Goal: Transaction & Acquisition: Subscribe to service/newsletter

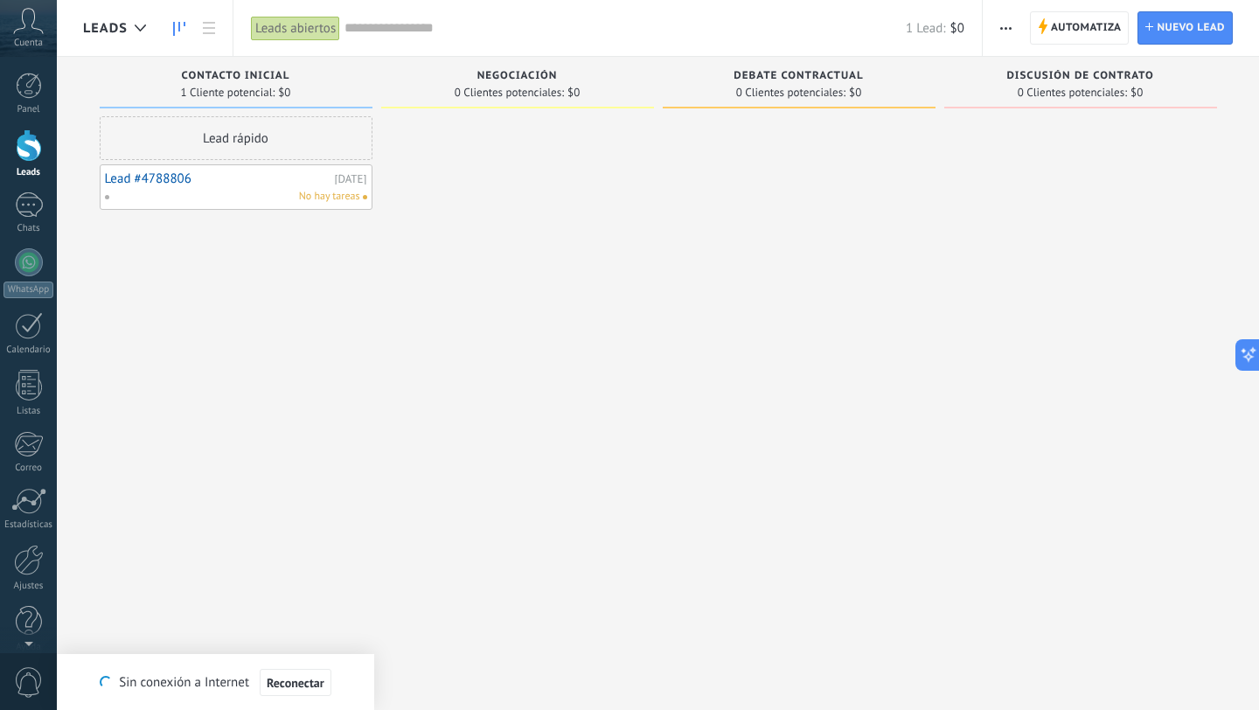
click at [1003, 23] on span "button" at bounding box center [1006, 27] width 11 height 33
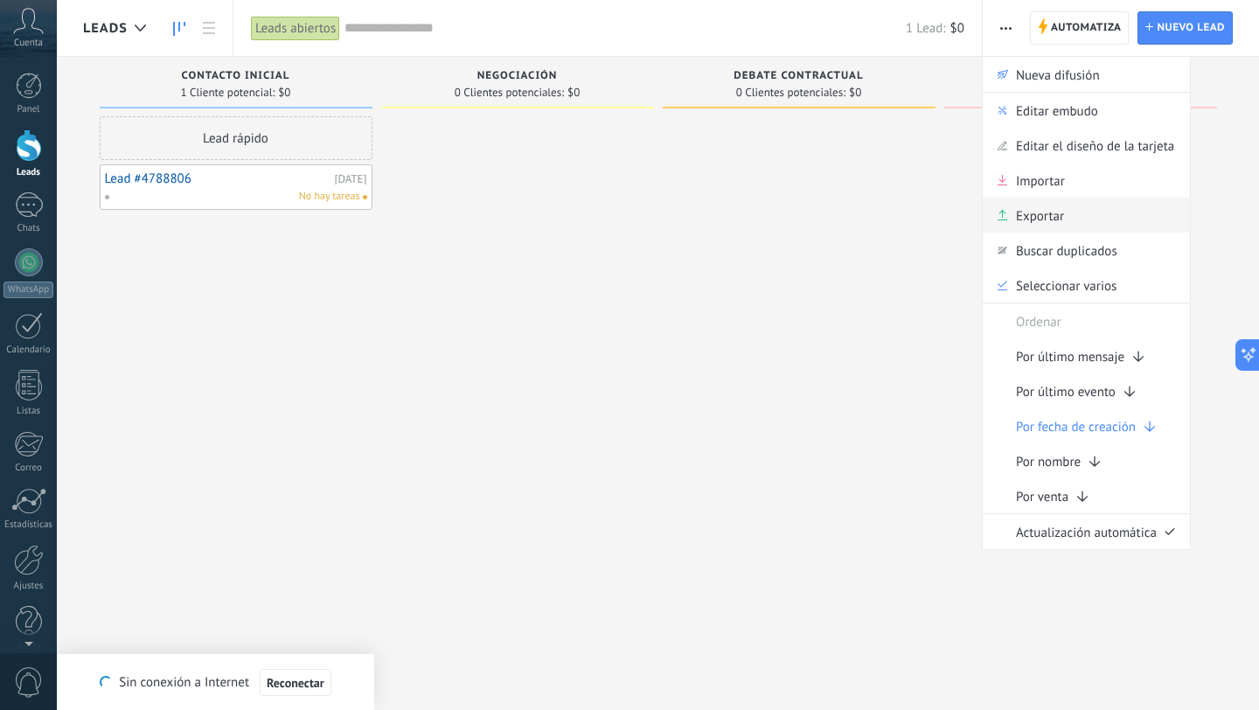
scroll to position [26, 0]
click at [1040, 221] on span "Exportar" at bounding box center [1040, 215] width 48 height 35
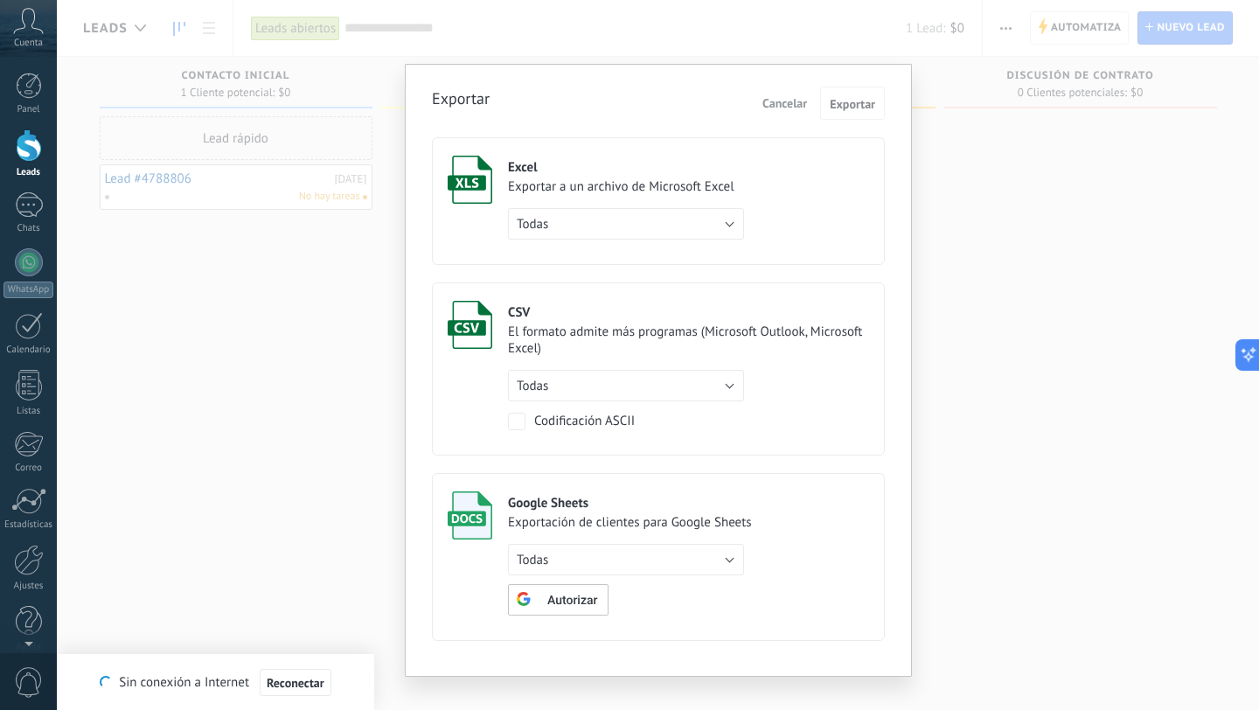
click at [987, 173] on div "Exportar Cancelar Exportar Excel Exportar a un archivo de Microsoft Excel Todas…" at bounding box center [658, 355] width 1203 height 710
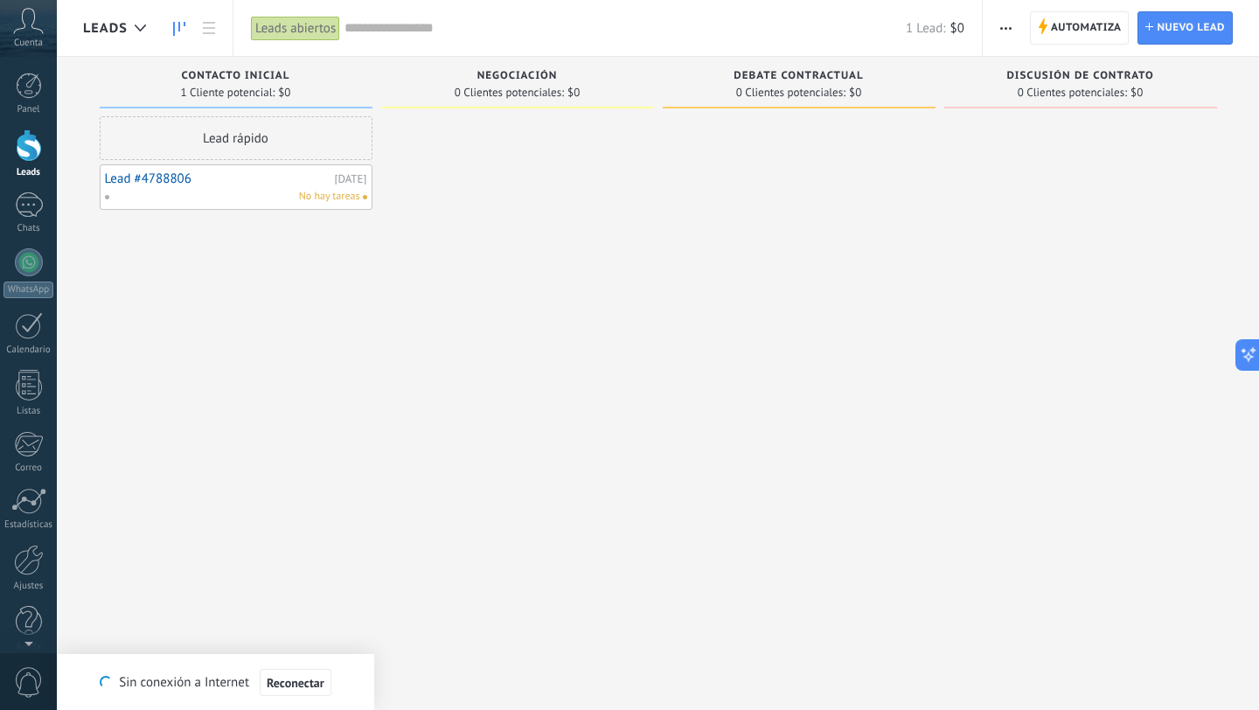
click at [1011, 25] on span "button" at bounding box center [1006, 27] width 11 height 33
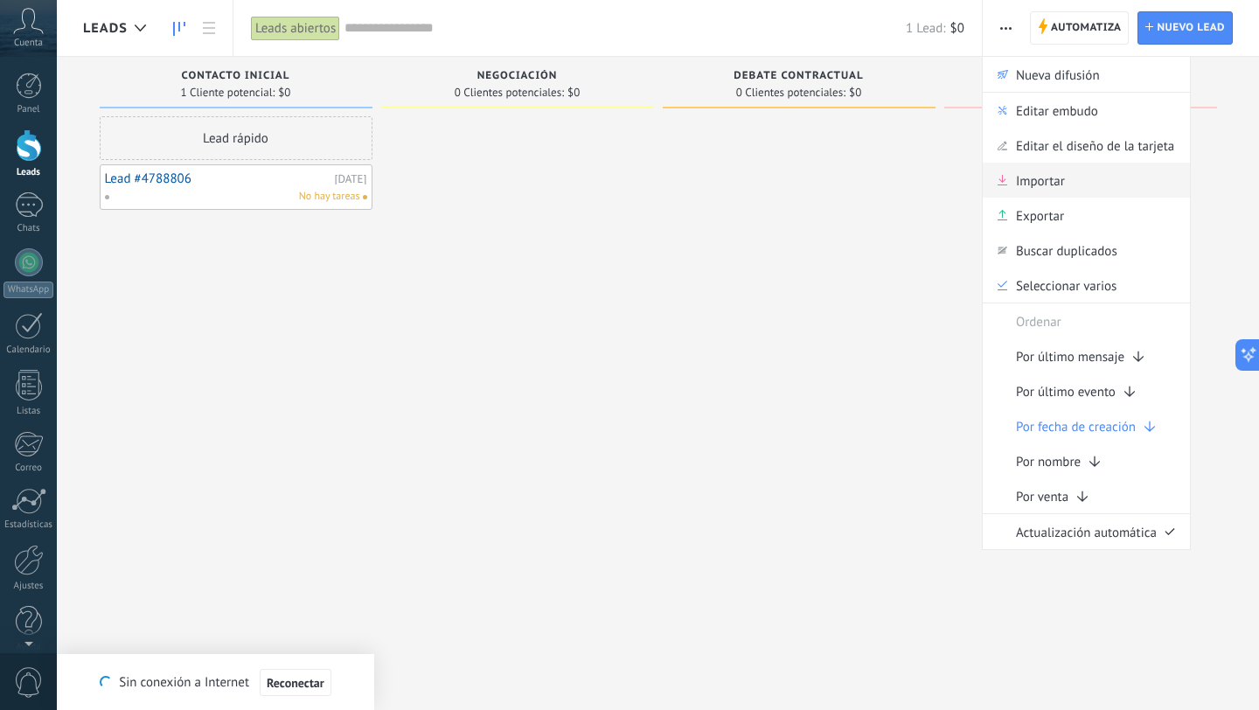
click at [1021, 178] on span "Importar" at bounding box center [1040, 180] width 49 height 35
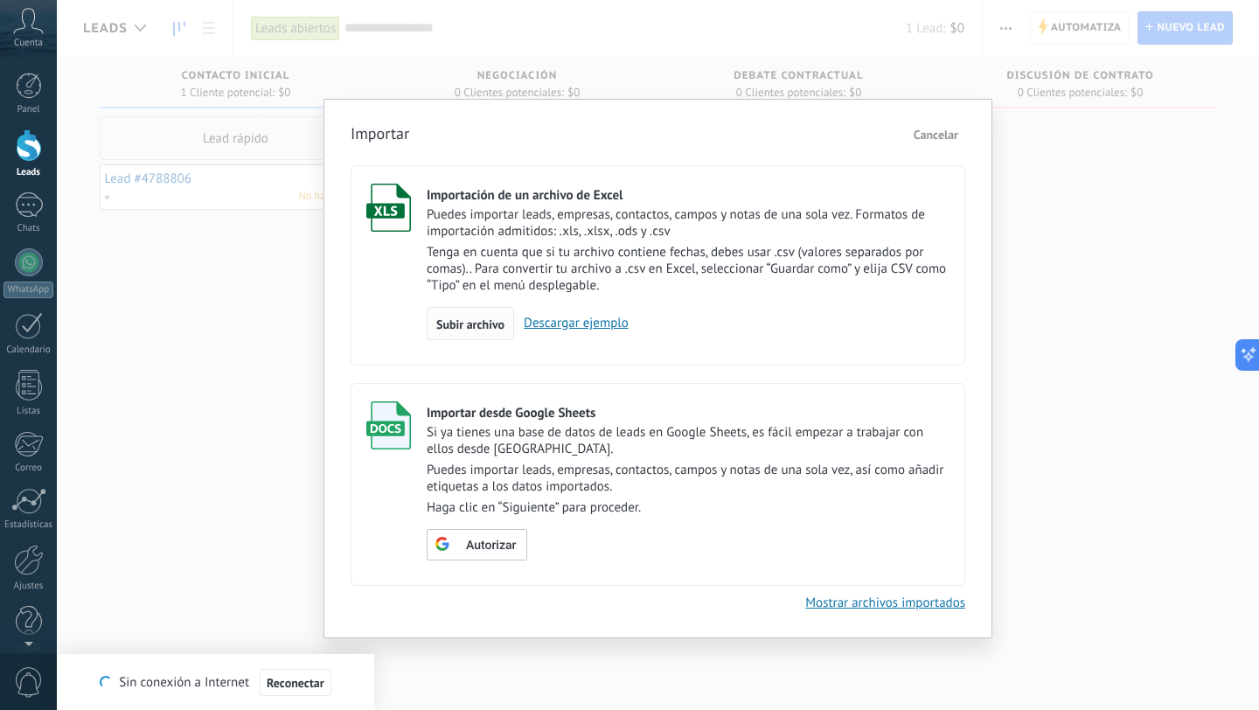
click at [476, 323] on span "Subir archivo" at bounding box center [470, 324] width 68 height 12
click at [0, 0] on input "Importación de un archivo de Excel Puedes importar leads, empresas, contactos, …" at bounding box center [0, 0] width 0 height 0
click at [520, 327] on link "Descargar ejemplo" at bounding box center [514, 323] width 115 height 17
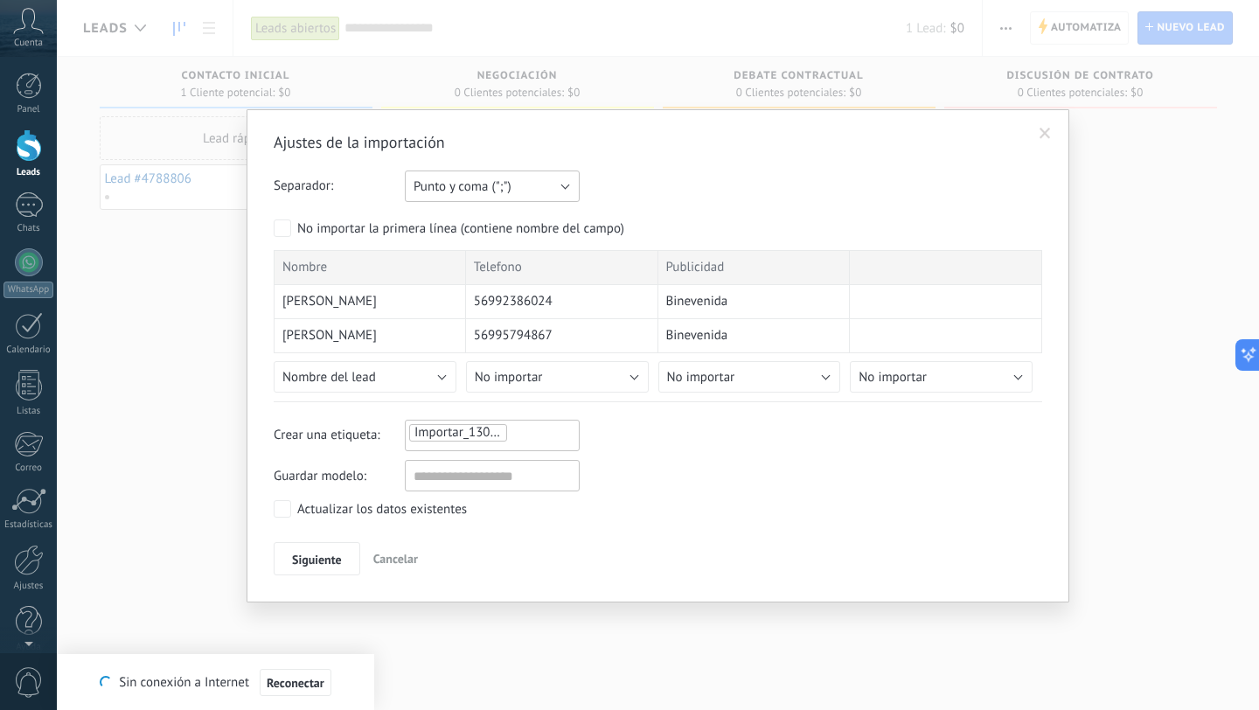
click at [566, 190] on button "Punto y coma (";")" at bounding box center [492, 186] width 175 height 31
click at [481, 251] on span "Tabulación (" ")" at bounding box center [483, 246] width 179 height 17
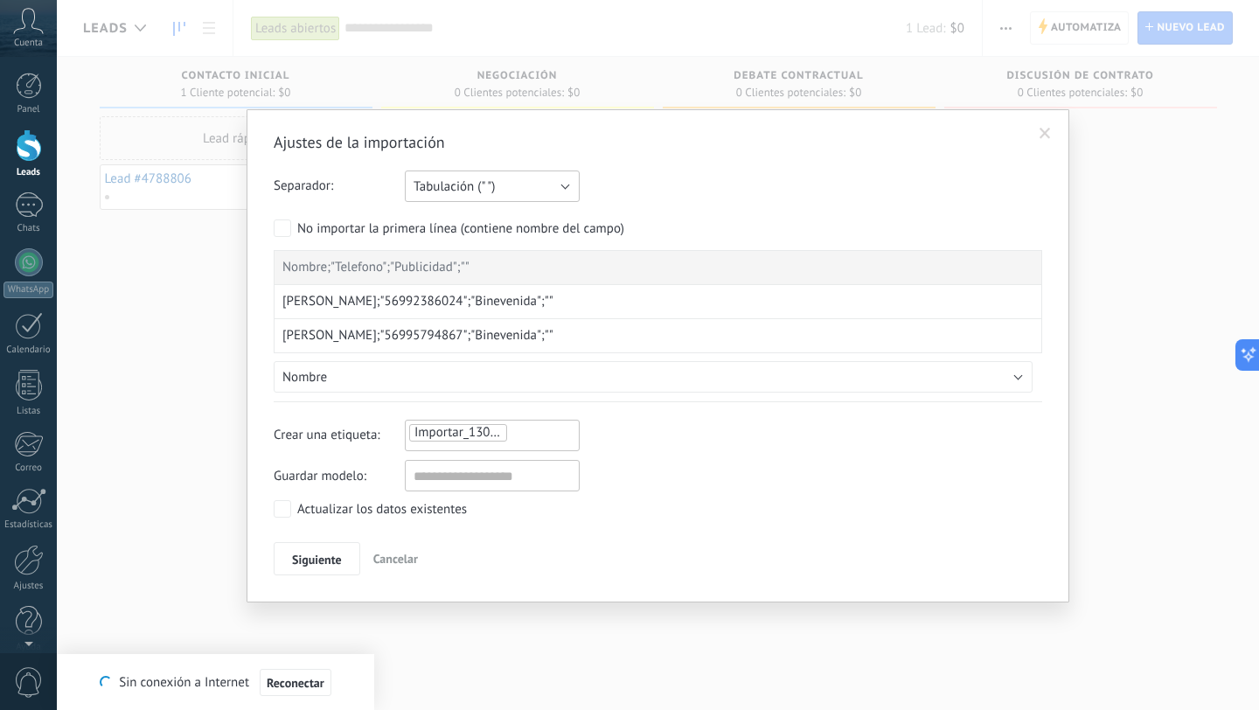
click at [569, 180] on button "Tabulación (" ")" at bounding box center [492, 186] width 175 height 31
click at [492, 192] on div "Punto y coma (";") Coma (",") Tabulación (" ") Tabulación (" ")" at bounding box center [492, 186] width 175 height 31
click at [488, 192] on span "Tabulación (" ")" at bounding box center [454, 186] width 81 height 17
click at [473, 221] on span "Coma (",")" at bounding box center [483, 216] width 179 height 17
click at [505, 186] on button "Coma (",")" at bounding box center [492, 186] width 175 height 31
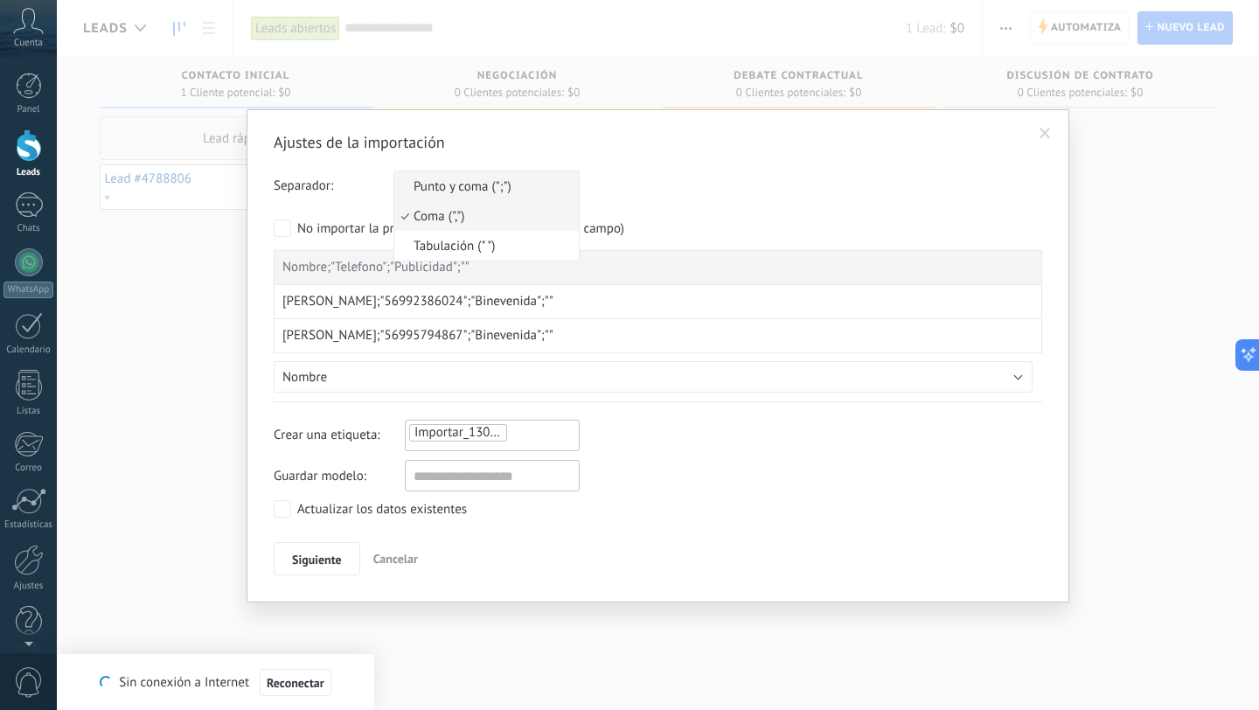
click at [525, 187] on span "Punto y coma (";")" at bounding box center [483, 186] width 179 height 17
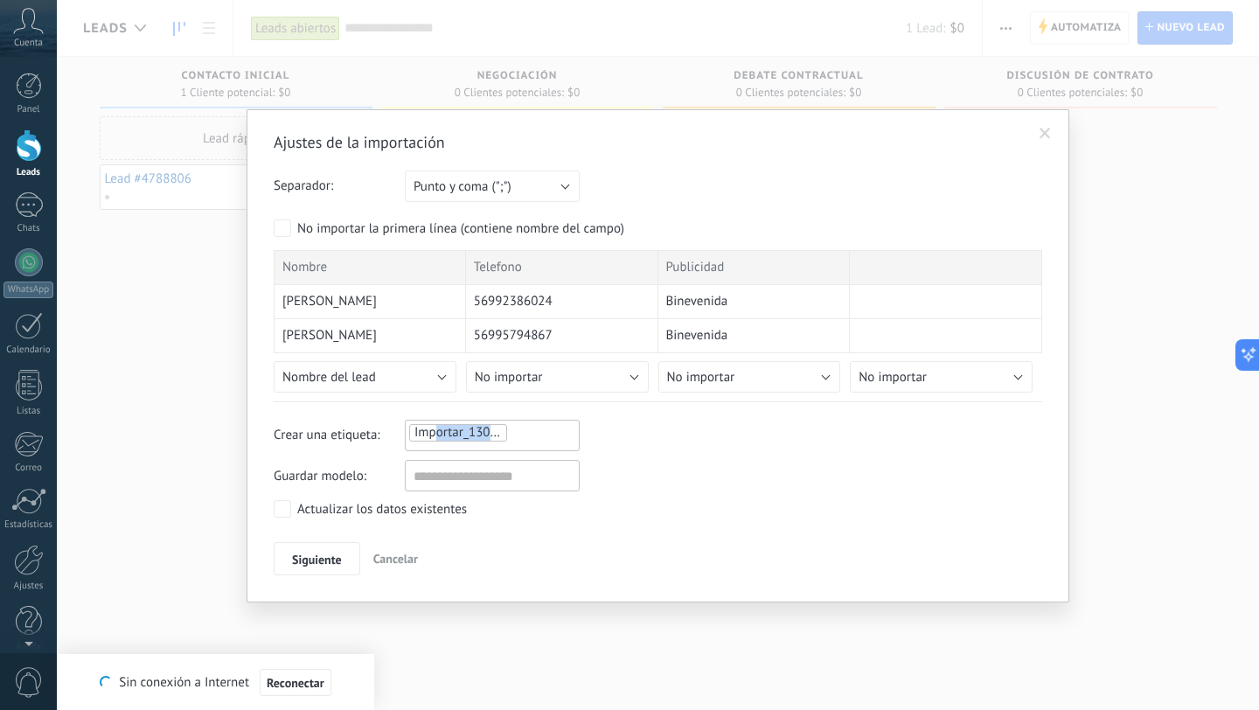
drag, startPoint x: 493, startPoint y: 436, endPoint x: 433, endPoint y: 426, distance: 61.3
click at [433, 426] on span "Importar_13082025_1858" at bounding box center [487, 432] width 145 height 17
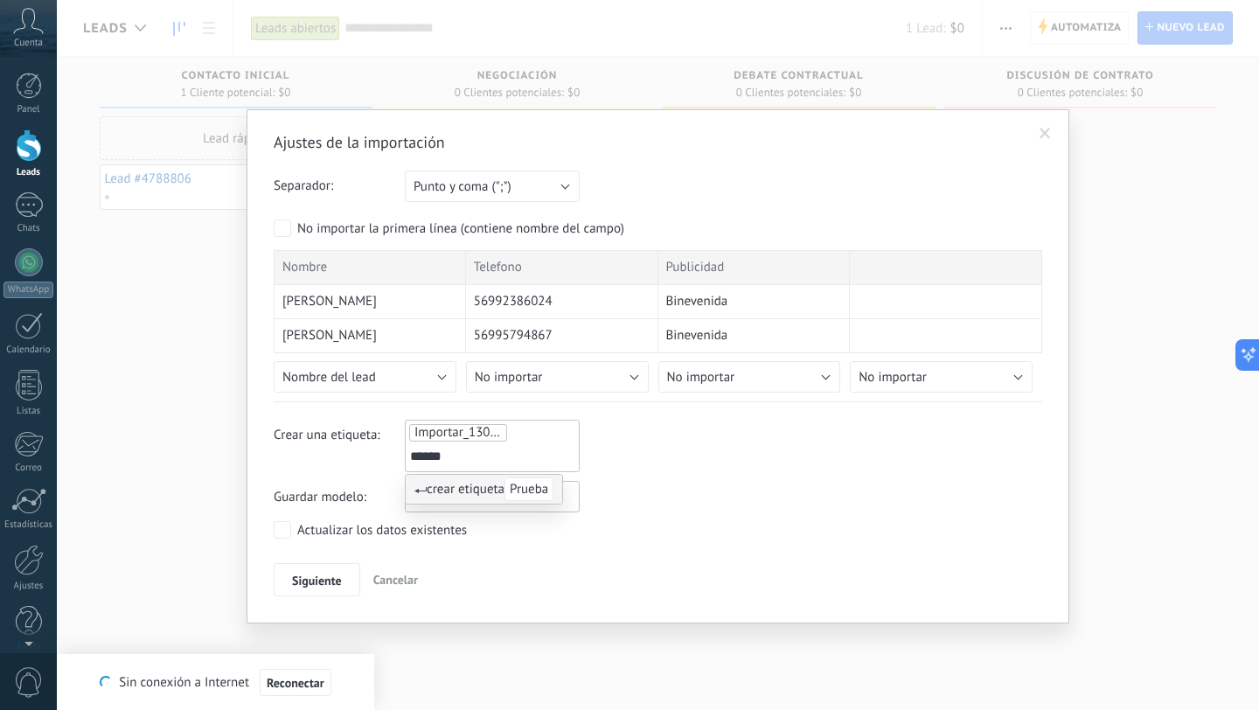
type input "******"
click at [432, 492] on span "crear etiqueta Prueba" at bounding box center [484, 489] width 139 height 17
click at [512, 432] on ul "Importar_13082025_1858 Prueba Prueba" at bounding box center [493, 445] width 170 height 47
click at [521, 431] on ul "Importar_13082025_1858 Prueba Prueba" at bounding box center [493, 445] width 170 height 47
click at [440, 495] on input "text" at bounding box center [492, 496] width 175 height 31
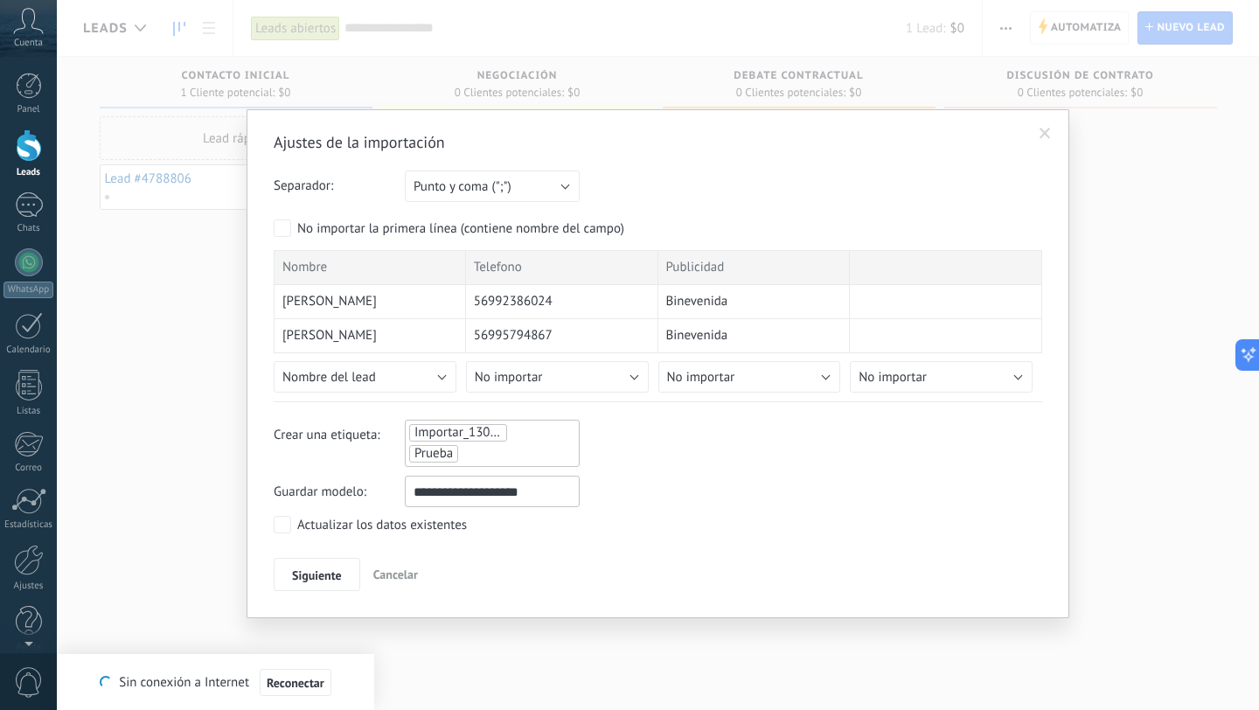
type input "**********"
click at [320, 577] on span "Siguiente" at bounding box center [317, 575] width 50 height 12
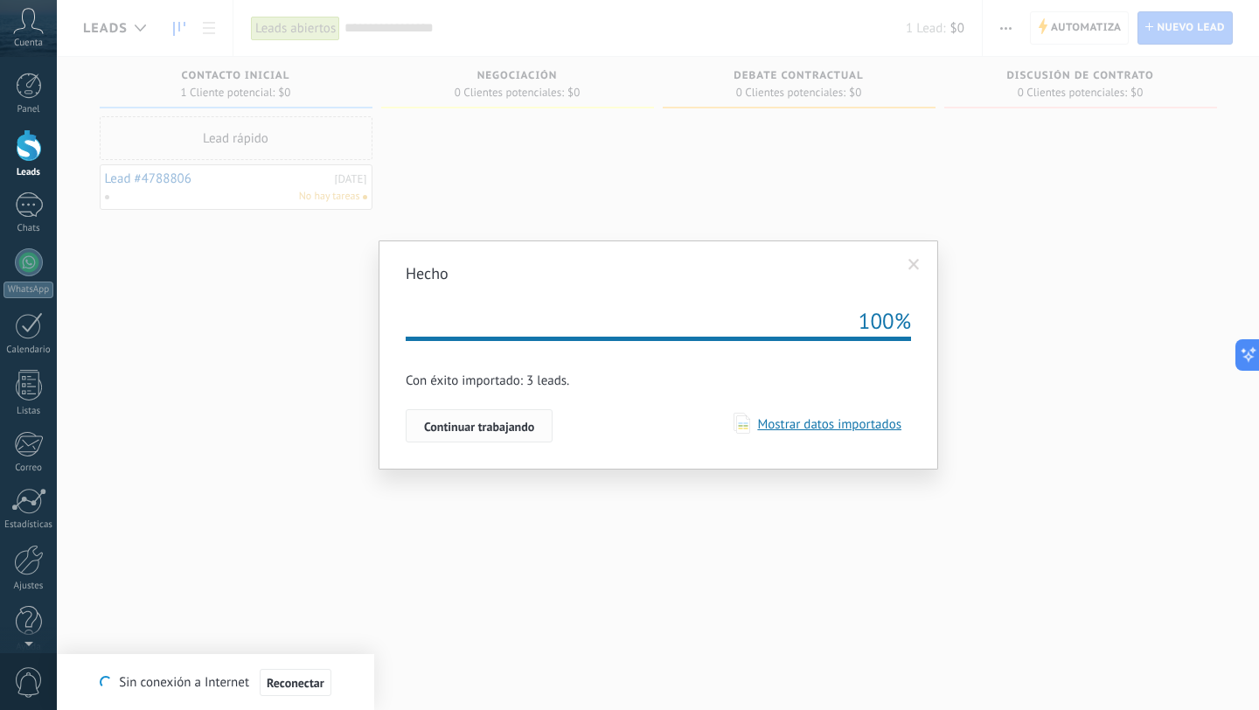
click at [499, 422] on span "Continuar trabajando" at bounding box center [479, 427] width 110 height 12
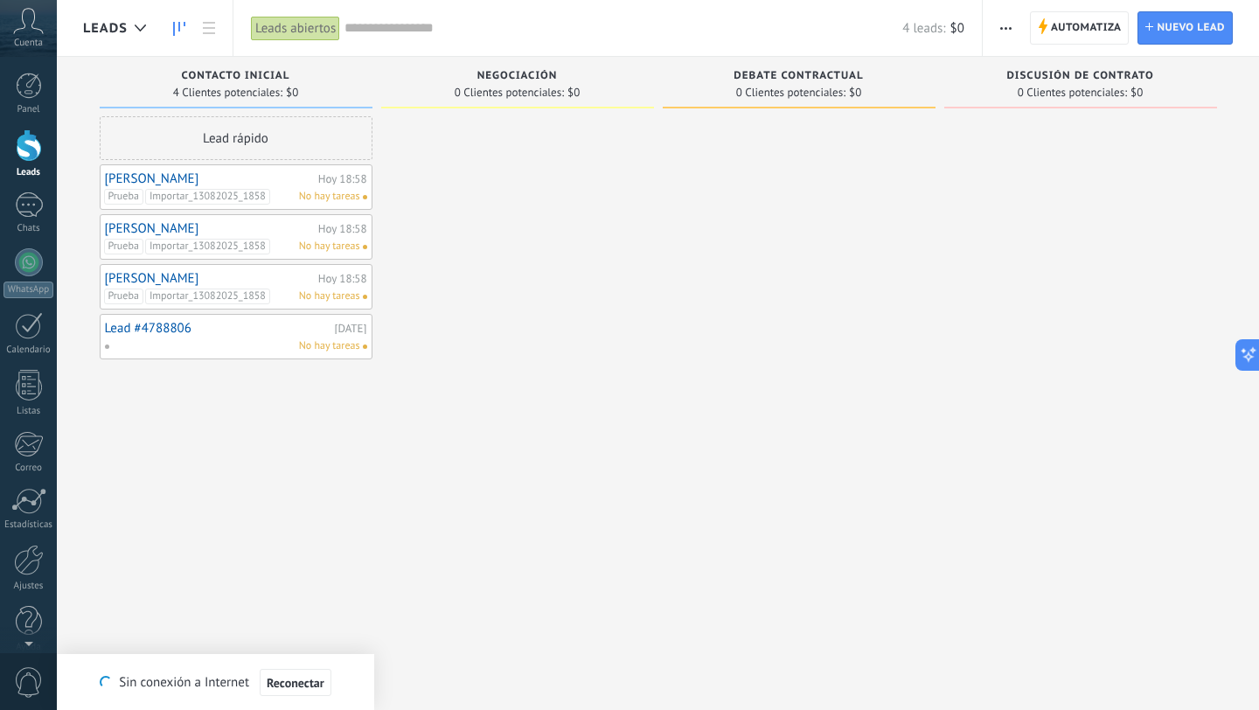
click at [329, 341] on span "No hay tareas" at bounding box center [329, 346] width 61 height 16
click at [33, 145] on div at bounding box center [29, 145] width 26 height 32
click at [29, 155] on div at bounding box center [29, 145] width 26 height 32
click at [31, 210] on div at bounding box center [29, 204] width 28 height 25
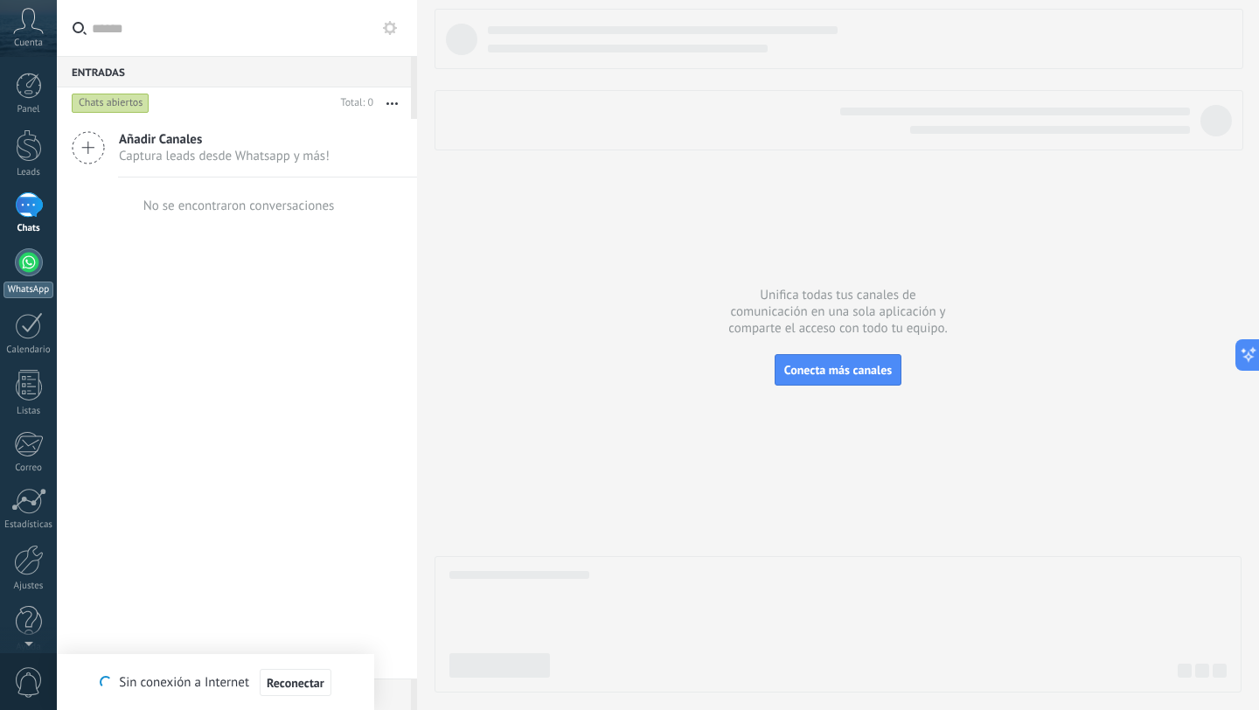
click at [31, 267] on div at bounding box center [29, 262] width 28 height 28
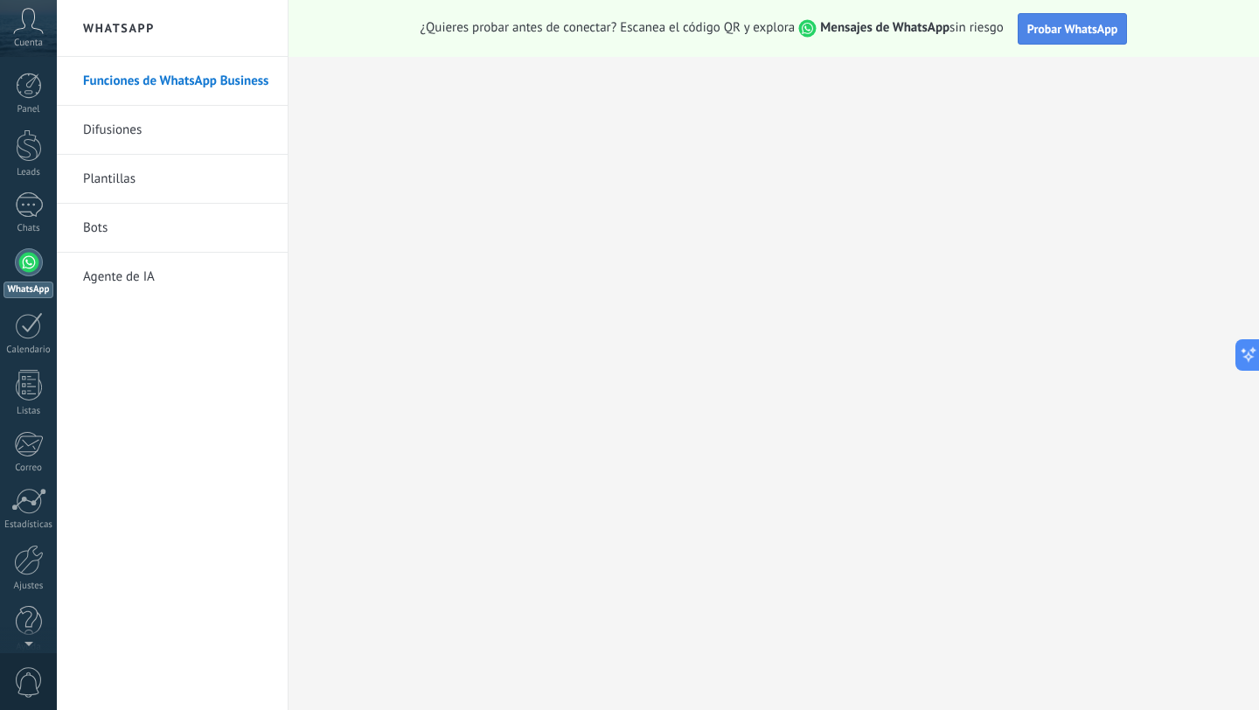
click at [1064, 28] on span "Probar WhatsApp" at bounding box center [1073, 29] width 91 height 16
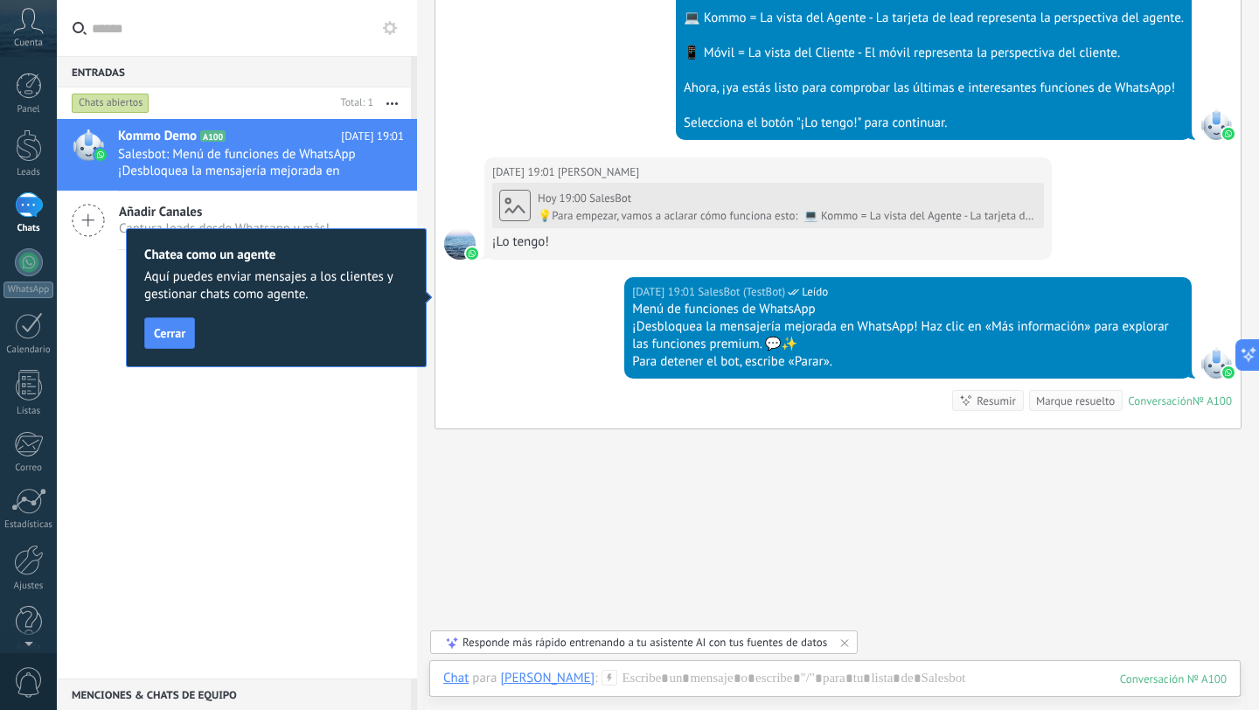
scroll to position [680, 0]
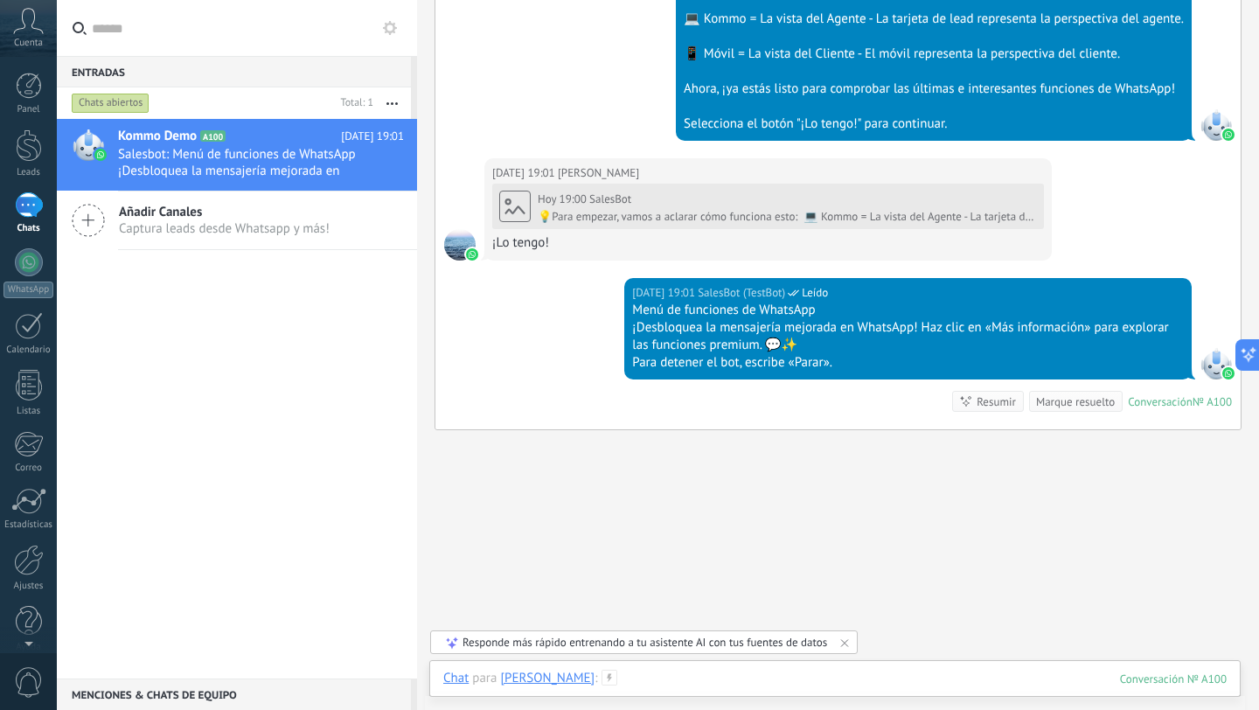
click at [661, 685] on div at bounding box center [835, 696] width 784 height 52
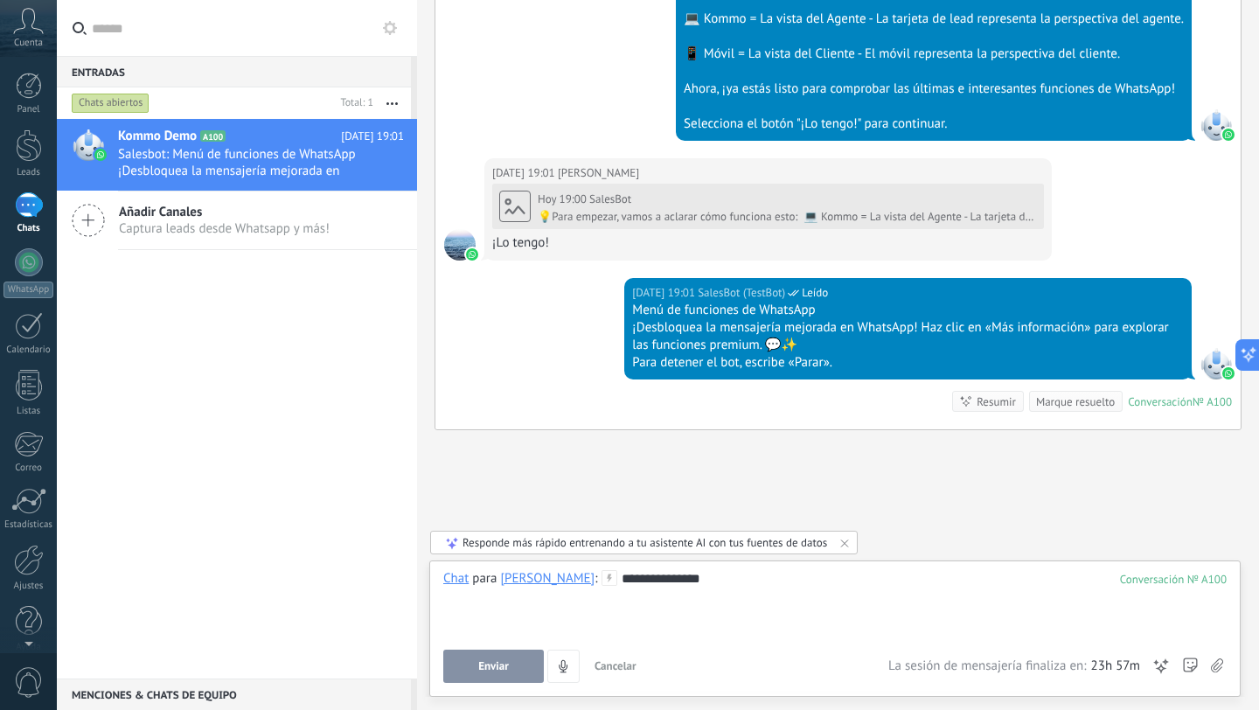
click at [493, 664] on span "Enviar" at bounding box center [493, 666] width 31 height 12
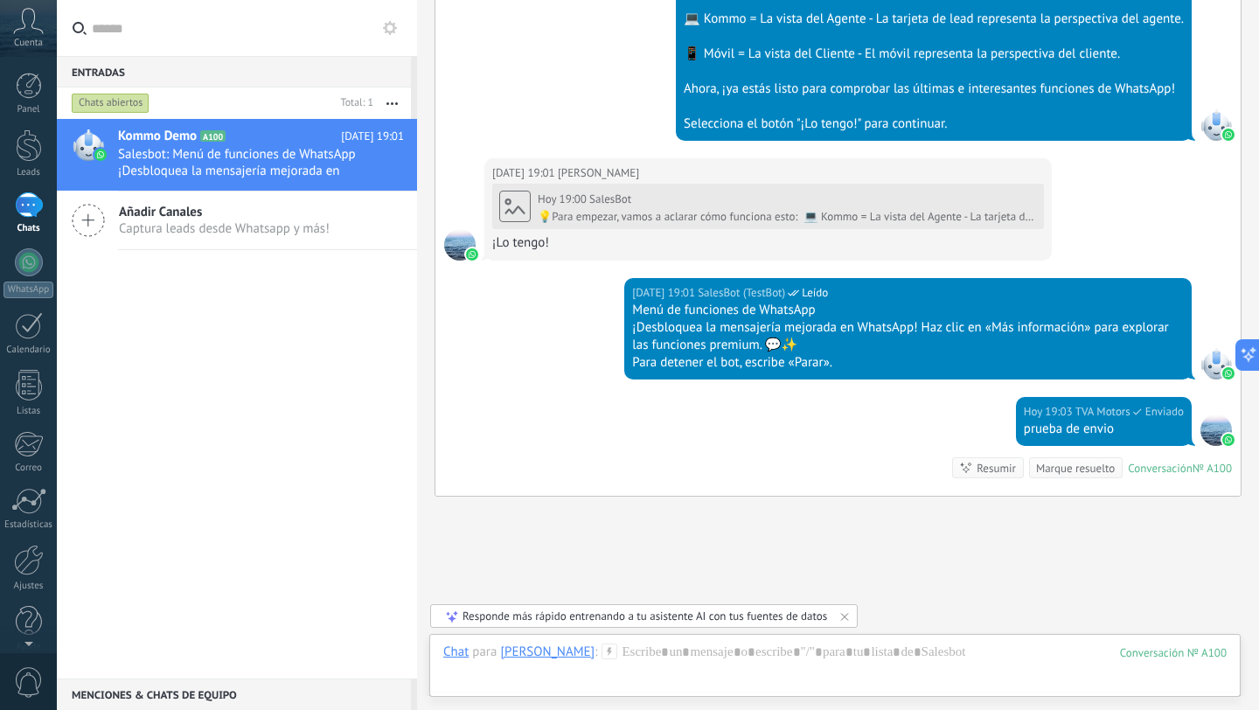
scroll to position [771, 0]
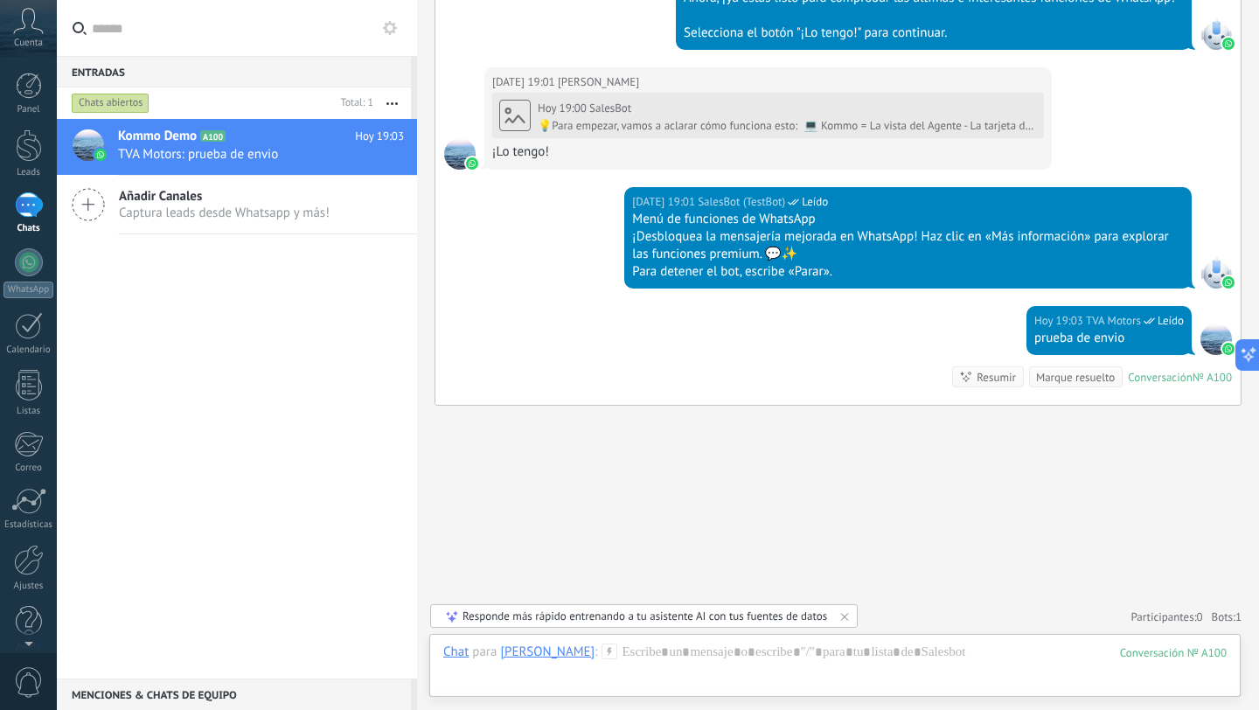
click at [90, 200] on icon at bounding box center [88, 204] width 33 height 33
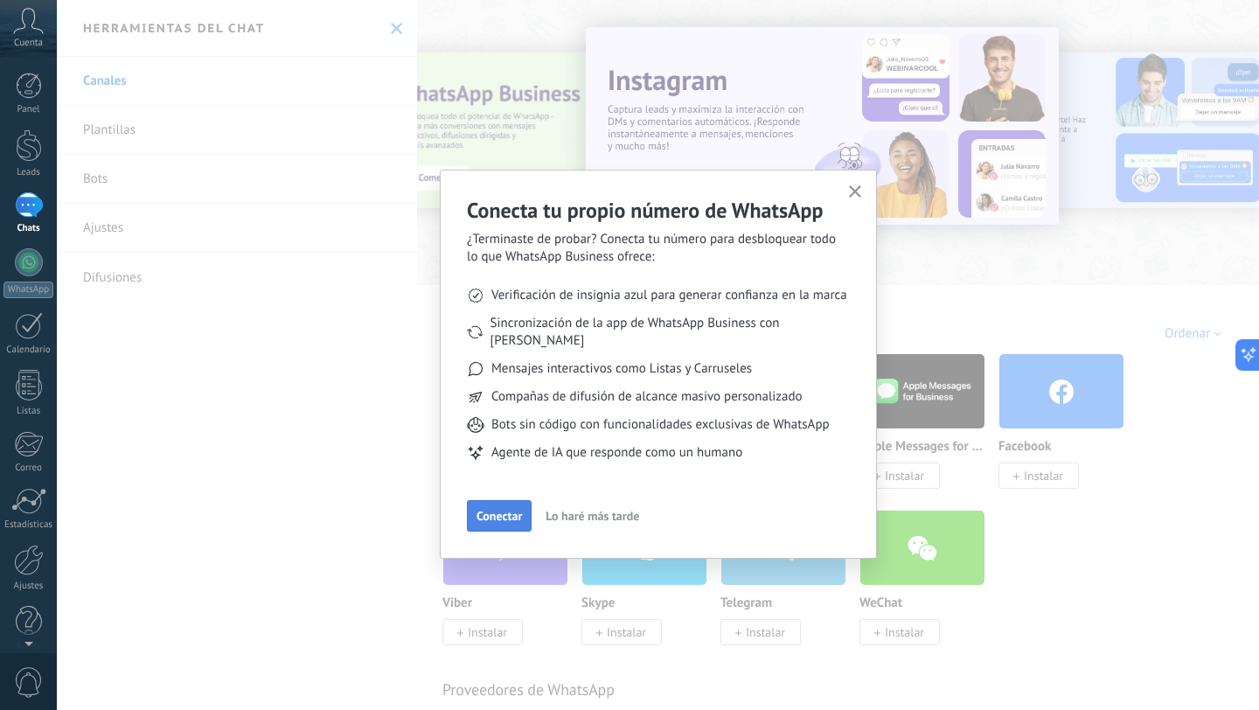
click at [498, 510] on span "Conectar" at bounding box center [499, 516] width 45 height 12
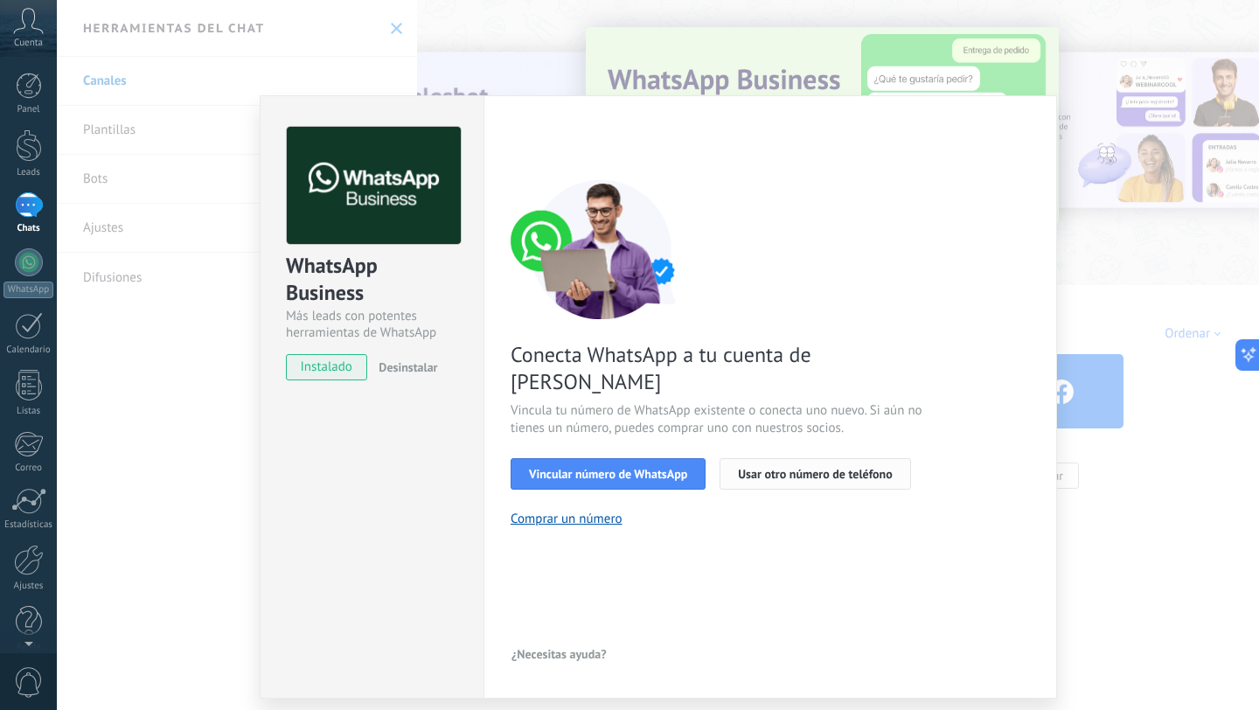
click at [758, 468] on span "Usar otro número de teléfono" at bounding box center [815, 474] width 154 height 12
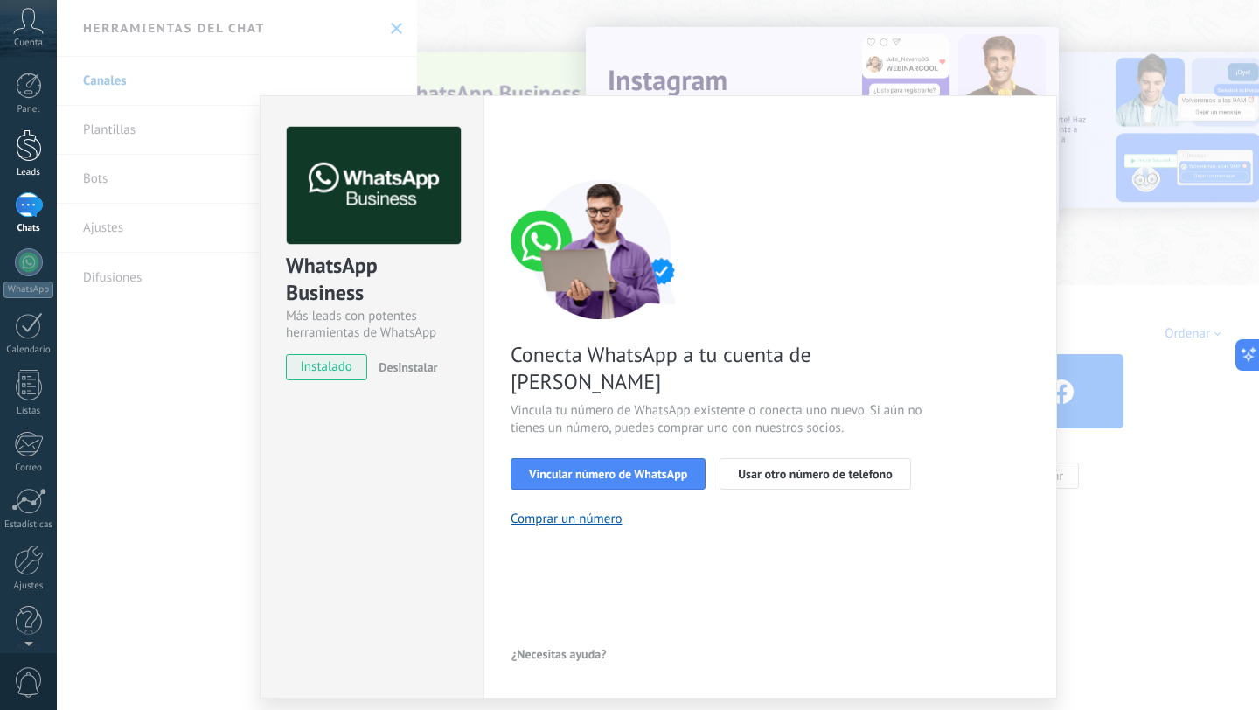
click at [22, 155] on div at bounding box center [29, 145] width 26 height 32
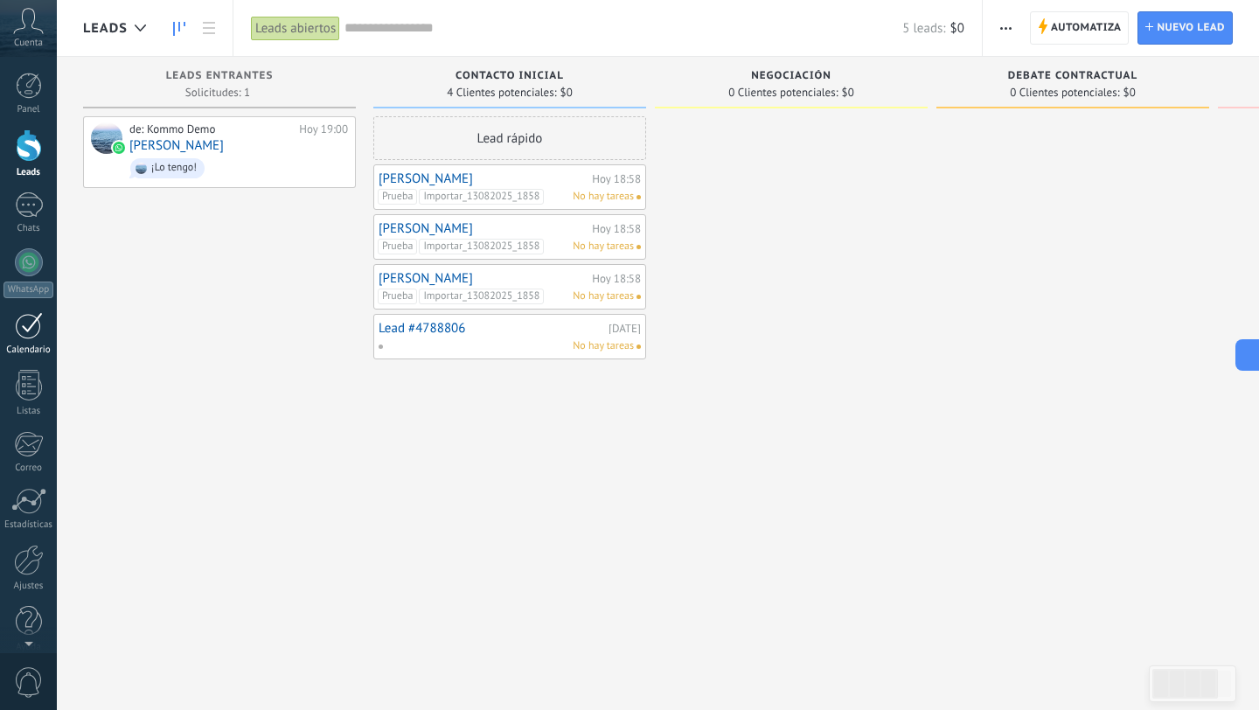
click at [27, 324] on div at bounding box center [29, 325] width 28 height 27
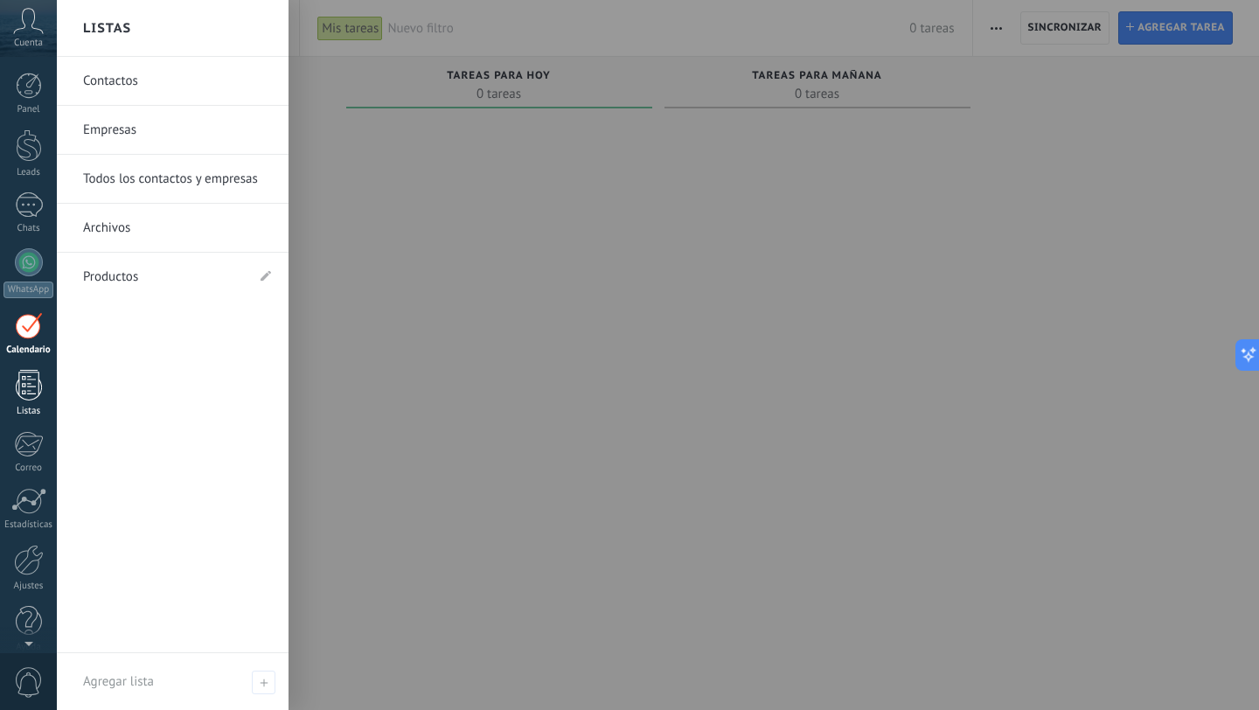
click at [30, 387] on div at bounding box center [29, 385] width 26 height 31
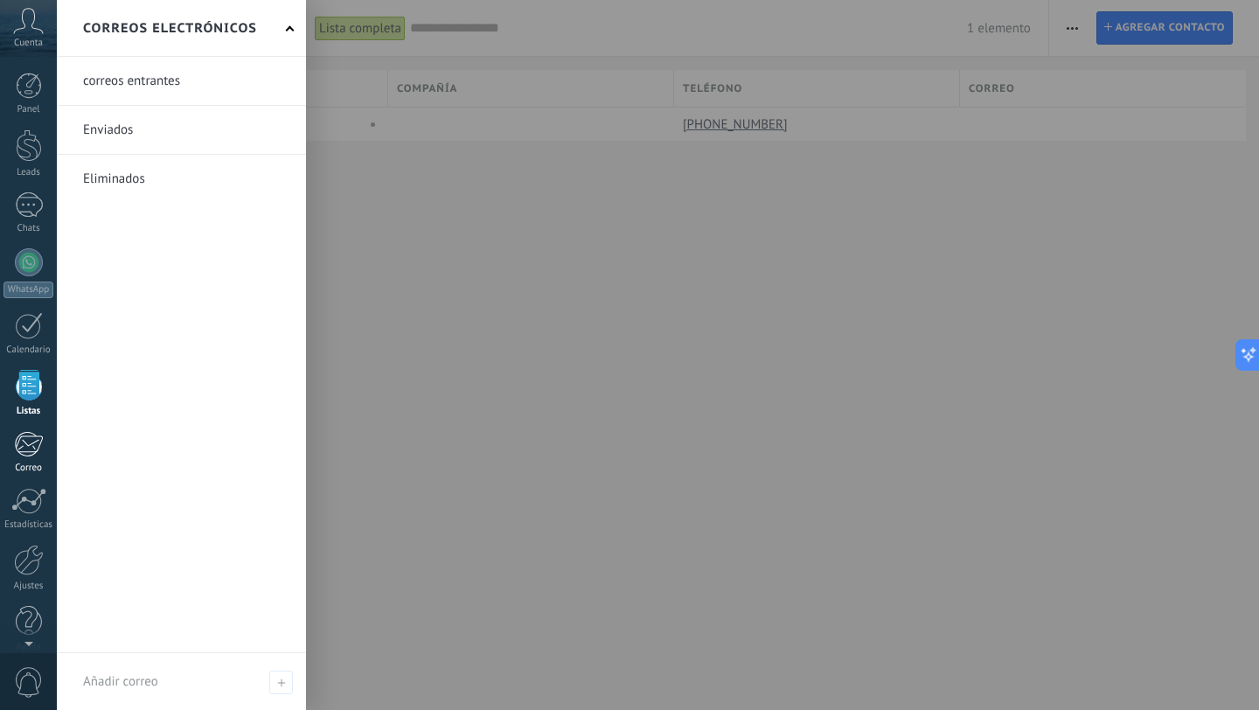
click at [26, 449] on div at bounding box center [28, 444] width 29 height 26
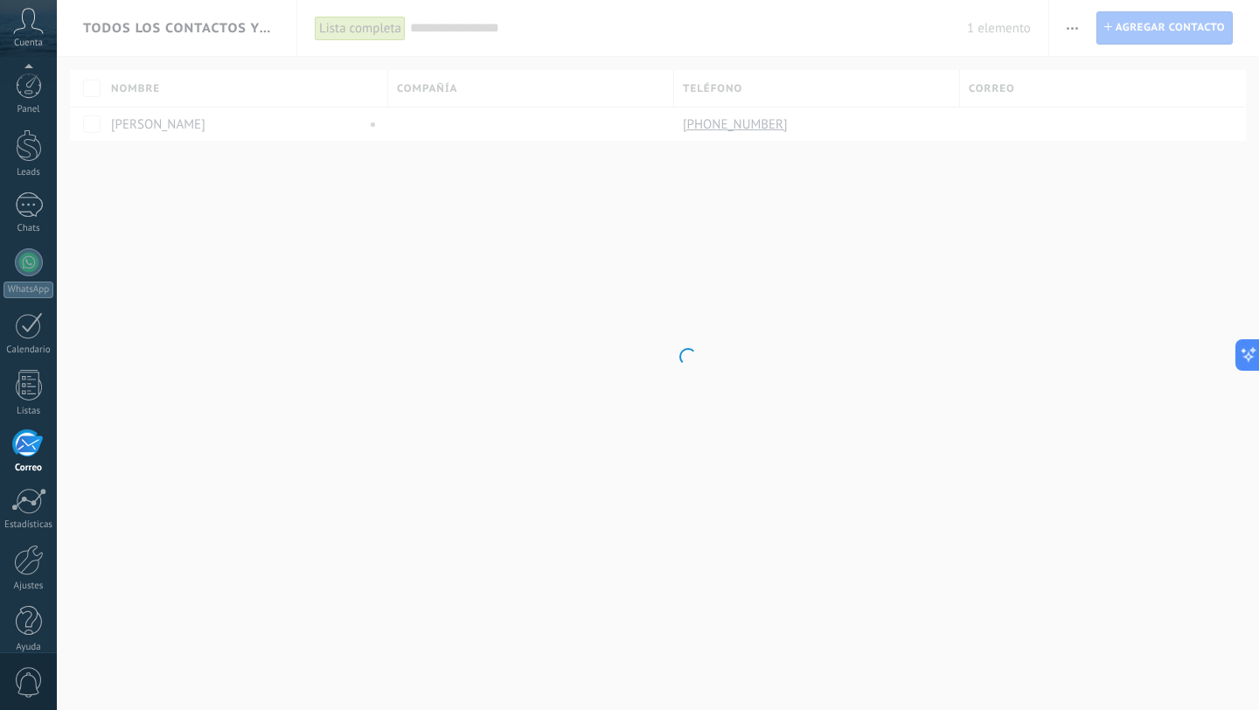
scroll to position [17, 0]
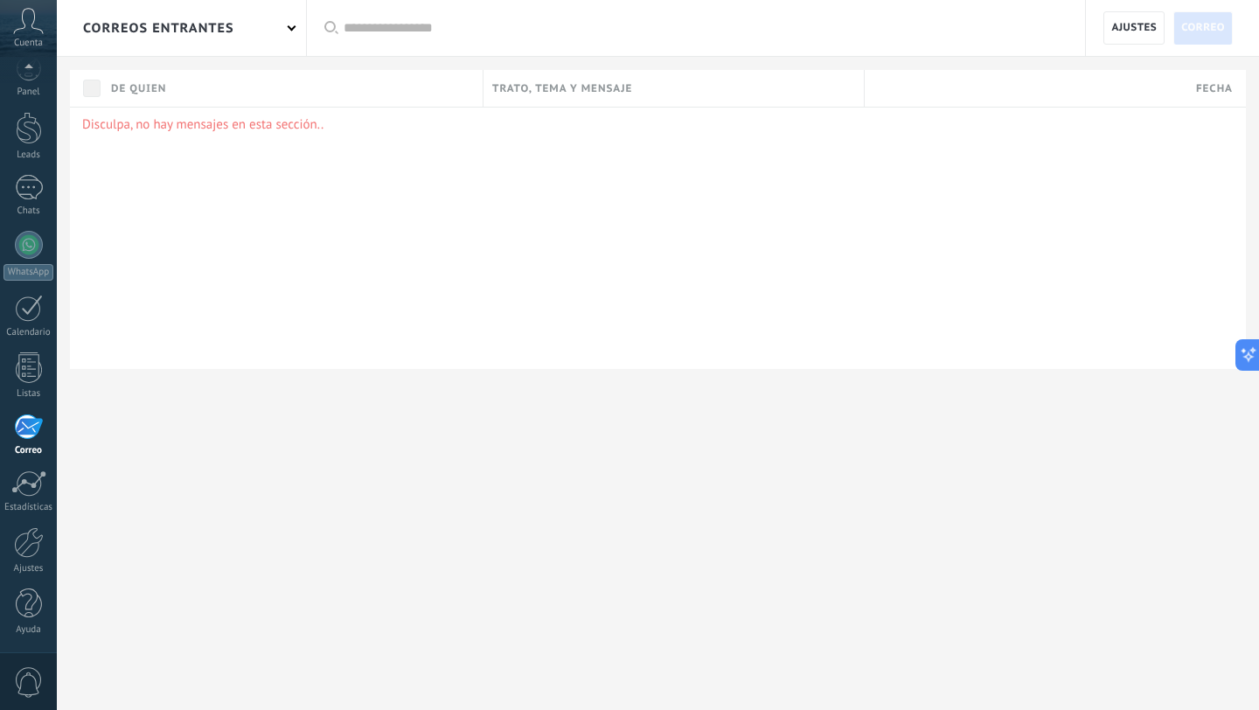
click at [295, 30] on div "correos entrantes" at bounding box center [181, 28] width 249 height 56
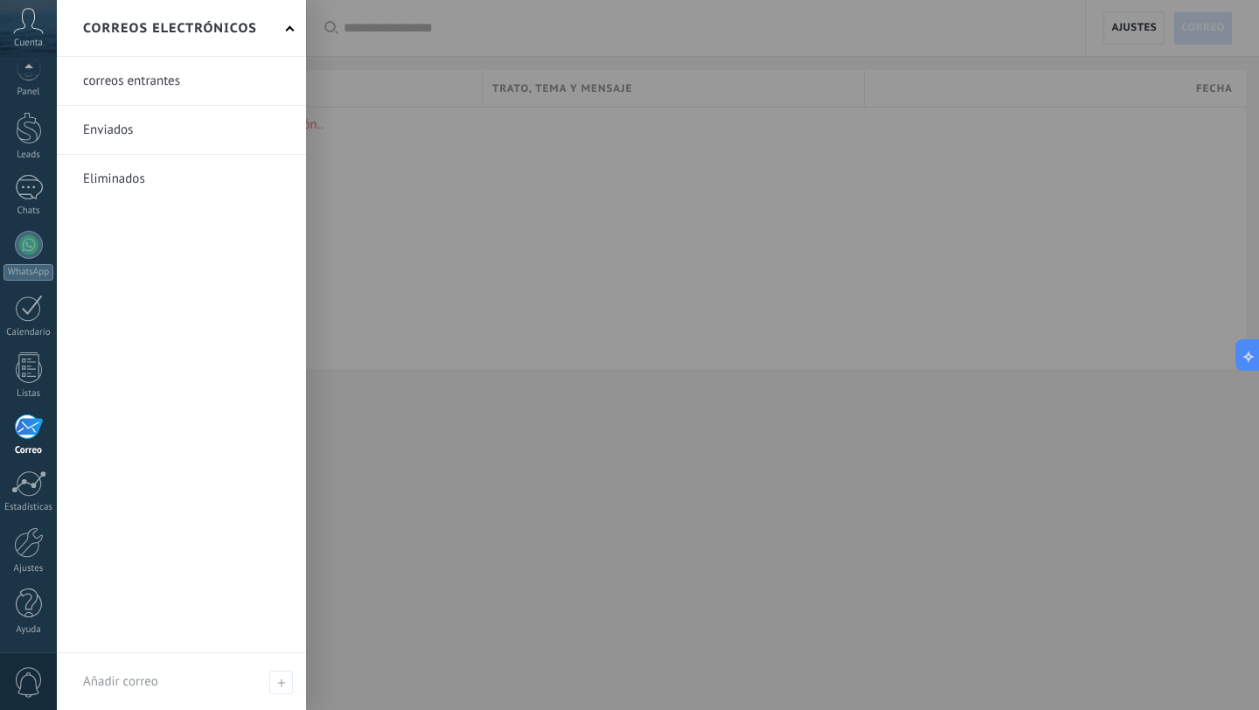
click at [513, 436] on div at bounding box center [686, 355] width 1259 height 710
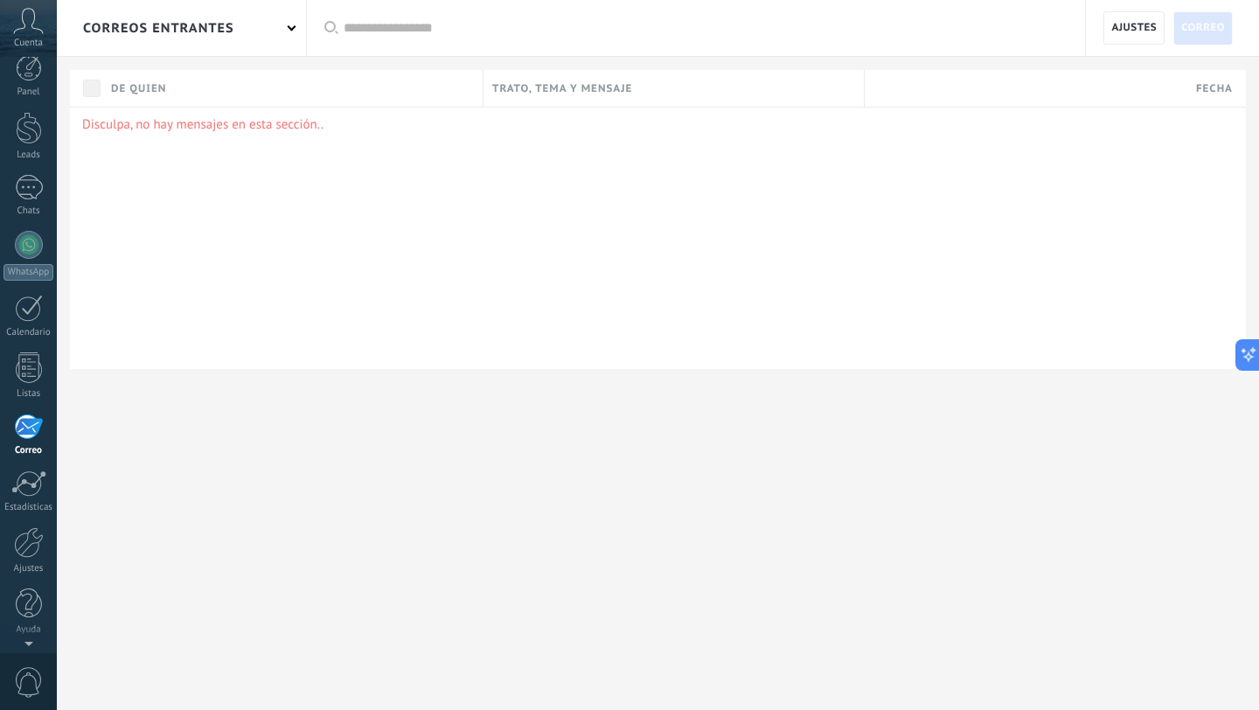
scroll to position [0, 0]
click at [26, 89] on div at bounding box center [29, 86] width 26 height 26
click at [24, 93] on div at bounding box center [29, 86] width 26 height 26
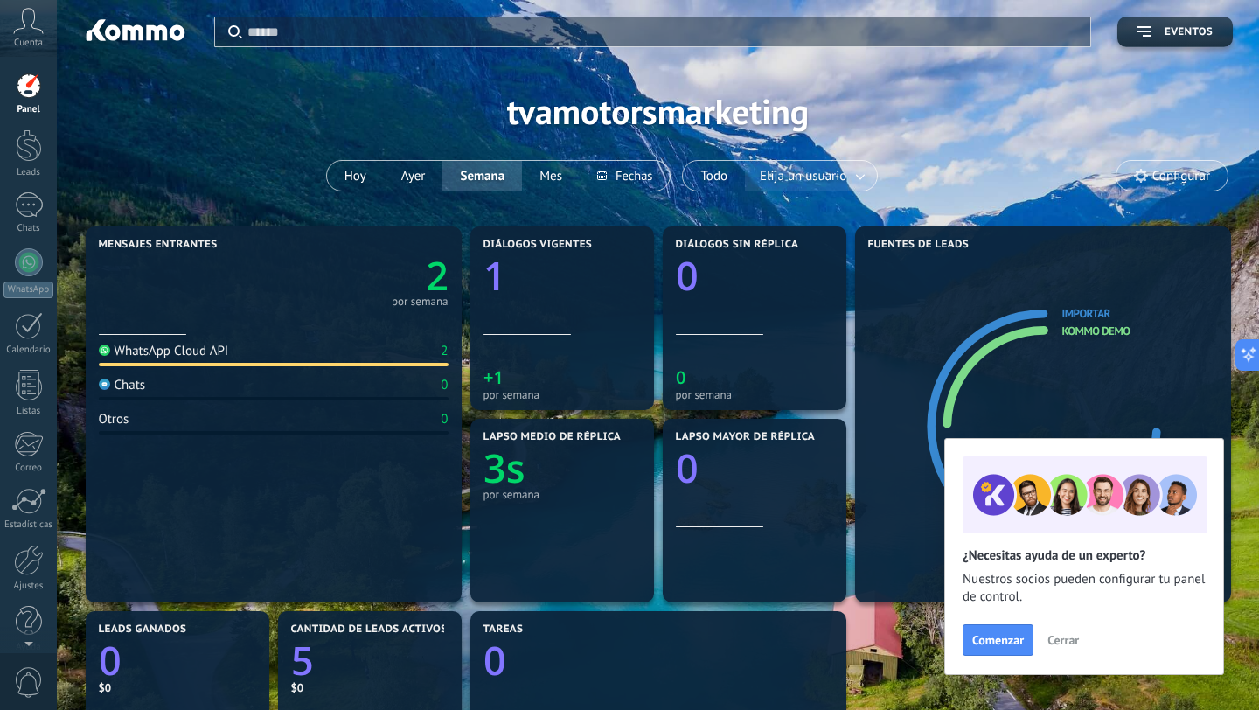
click at [781, 178] on span "Elija un usuario" at bounding box center [804, 176] width 94 height 24
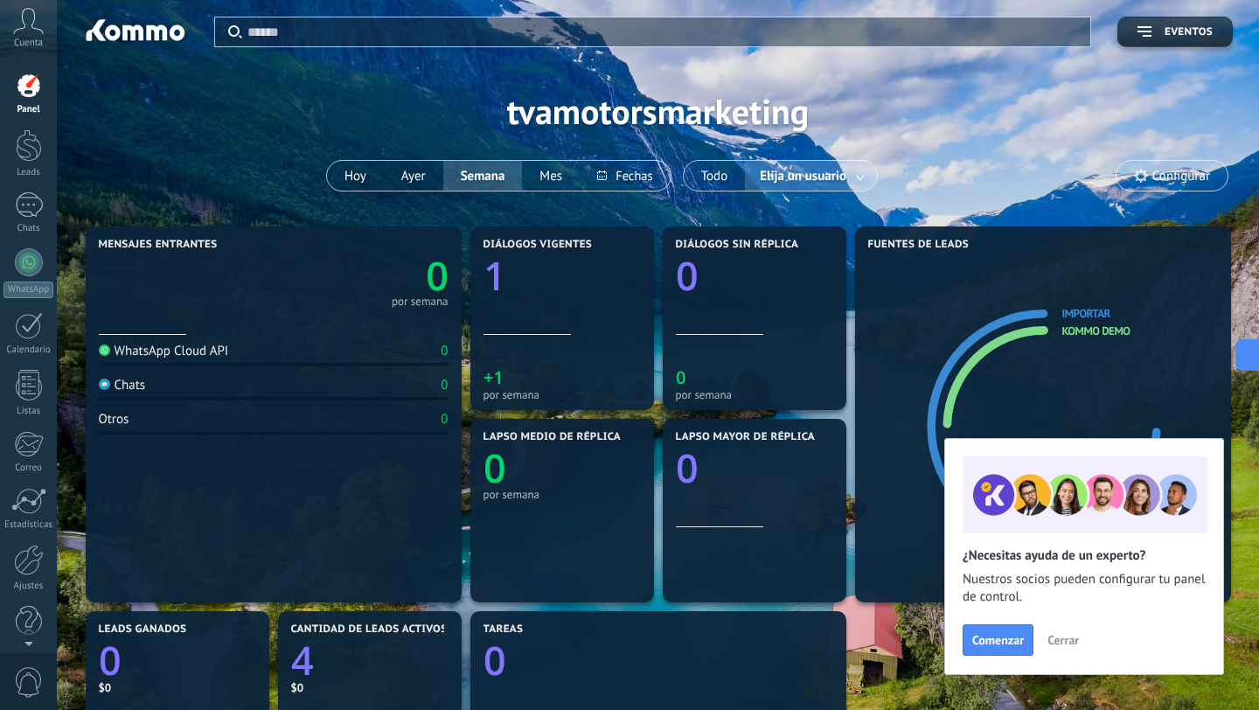
click at [862, 179] on link at bounding box center [861, 176] width 31 height 29
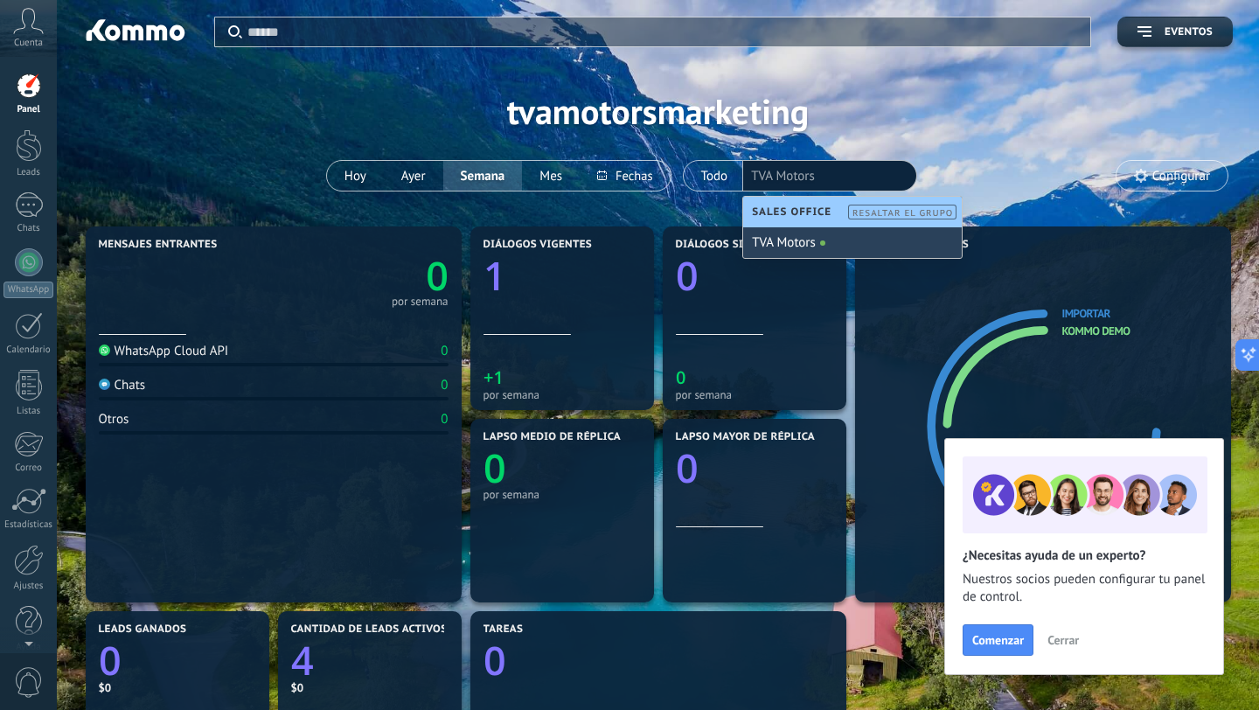
click at [796, 243] on div "TVA Motors" at bounding box center [852, 242] width 219 height 31
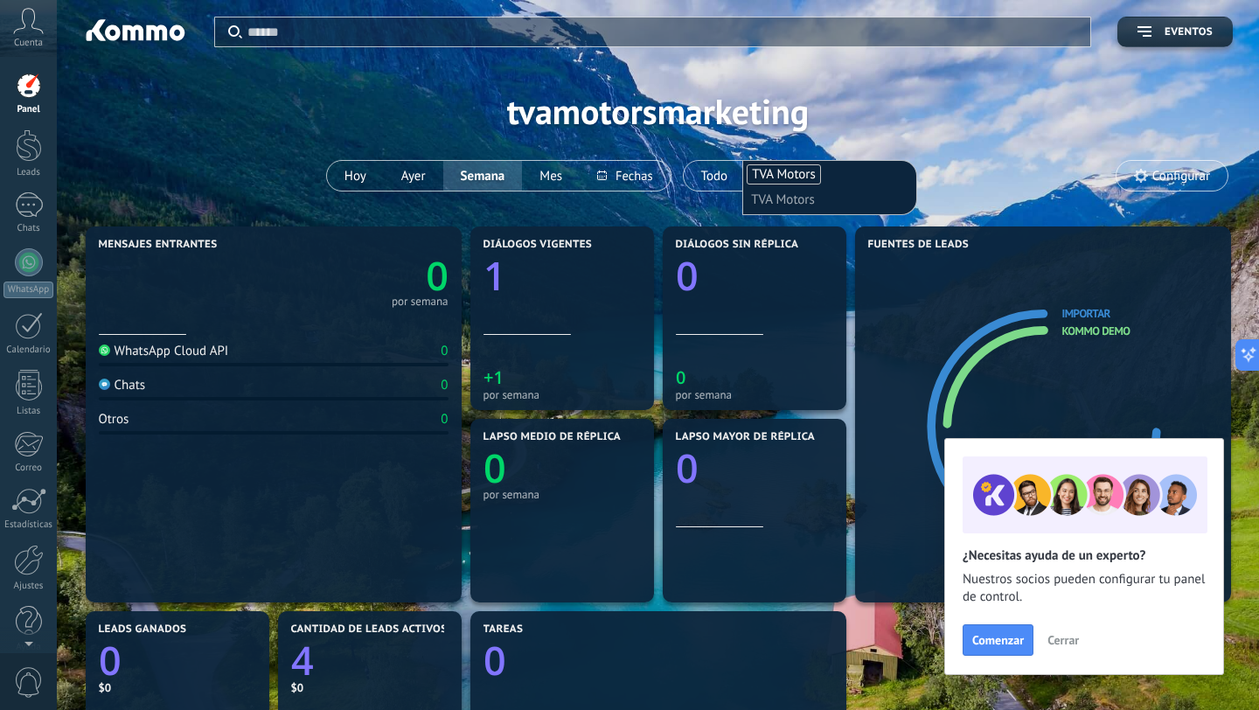
click at [945, 104] on div "Aplicar Eventos tvamotorsmarketing [DATE] [DATE] Semana Mes Todo Elija un usuar…" at bounding box center [658, 111] width 1150 height 222
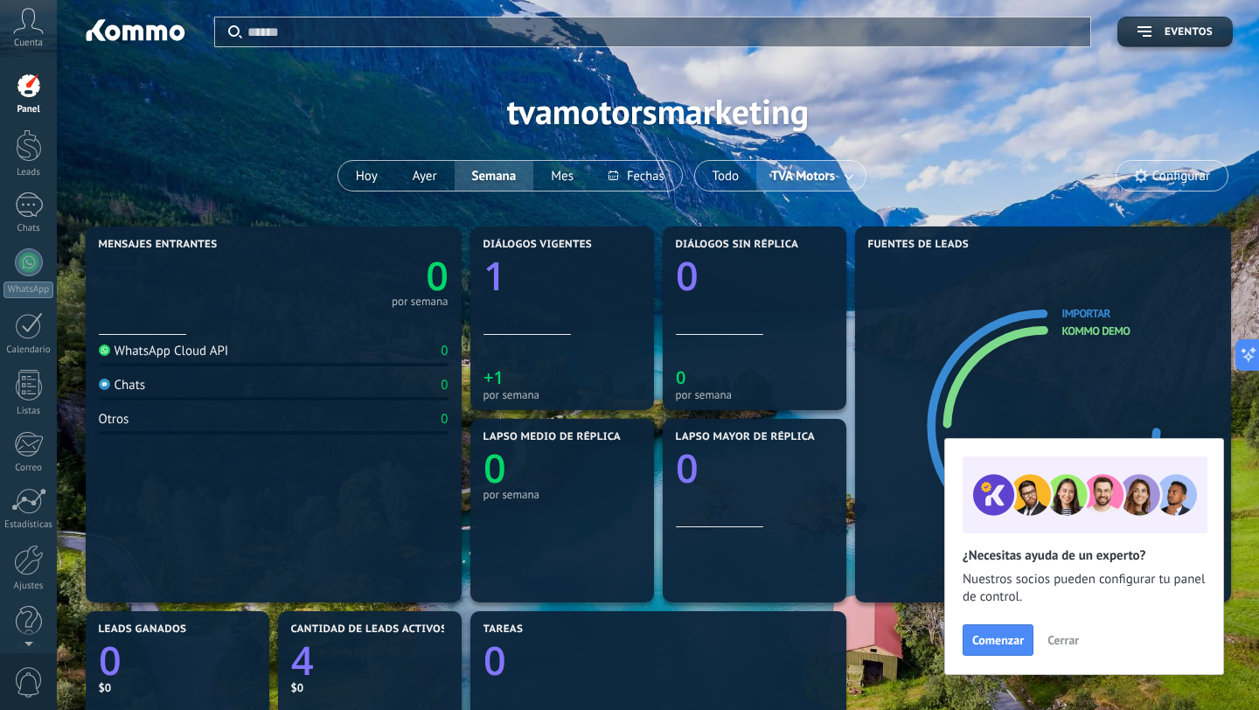
click at [1068, 636] on span "Cerrar" at bounding box center [1063, 640] width 31 height 12
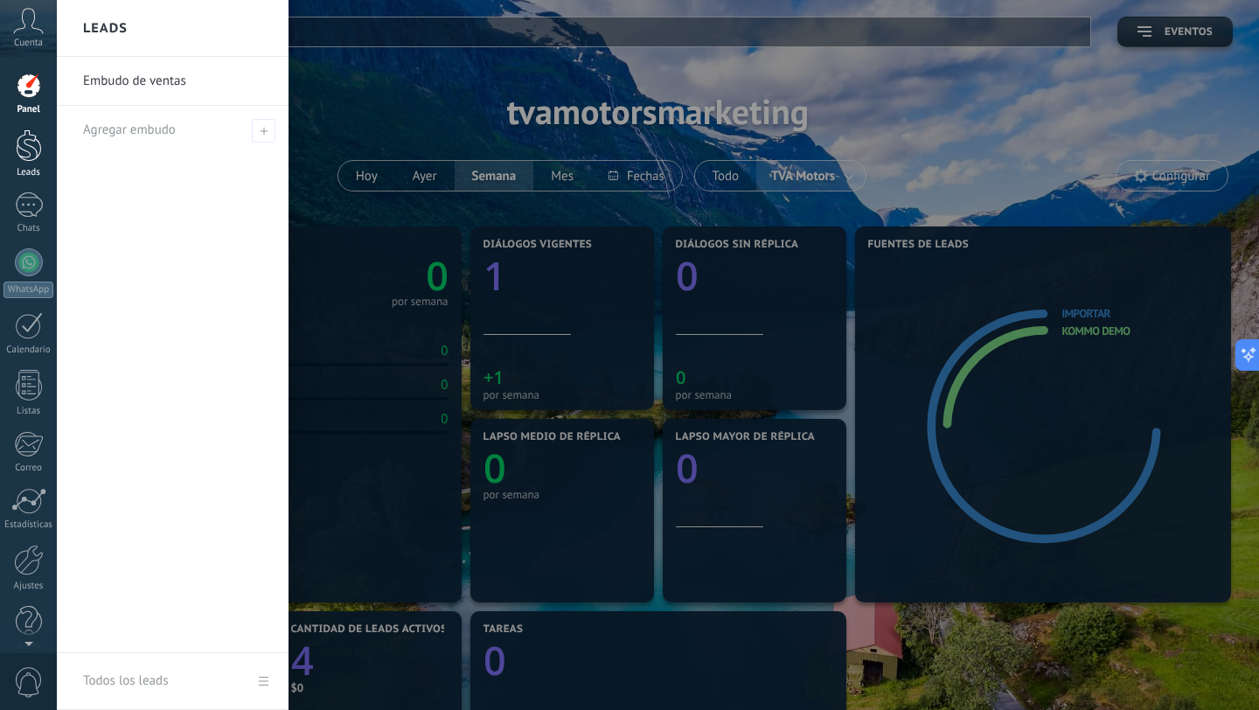
click at [26, 143] on div at bounding box center [29, 145] width 26 height 32
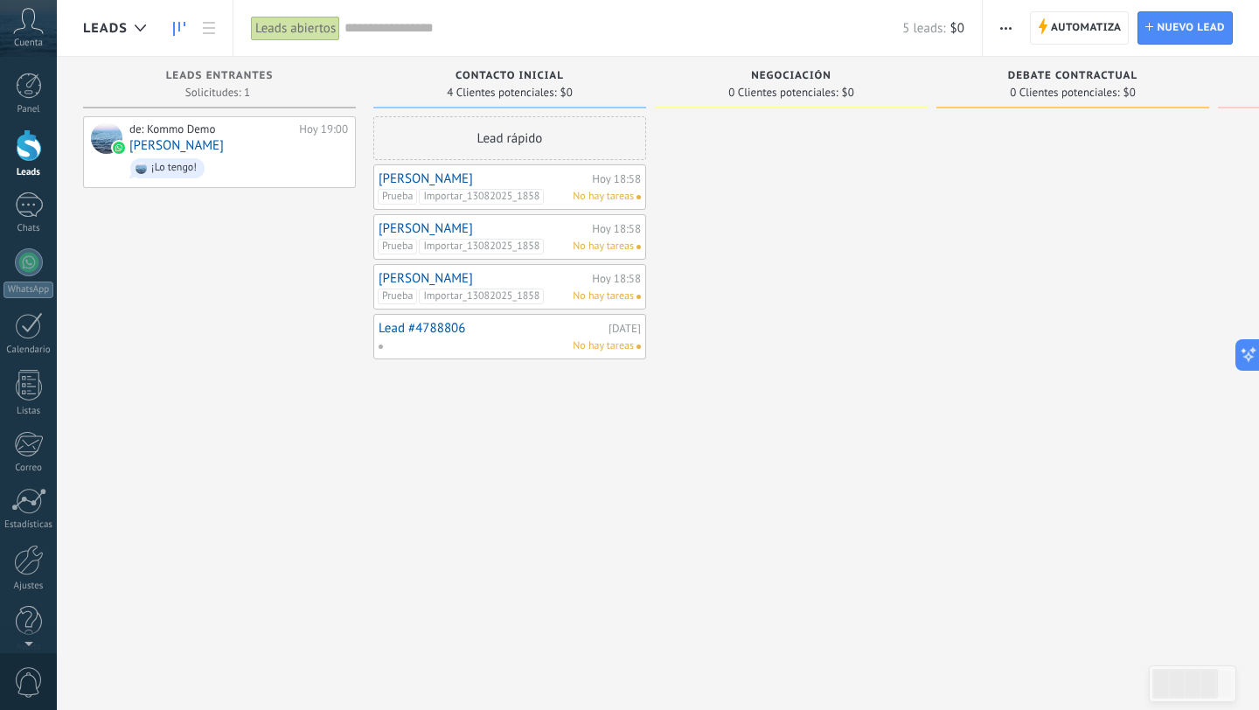
click at [1004, 30] on span "button" at bounding box center [1006, 27] width 11 height 33
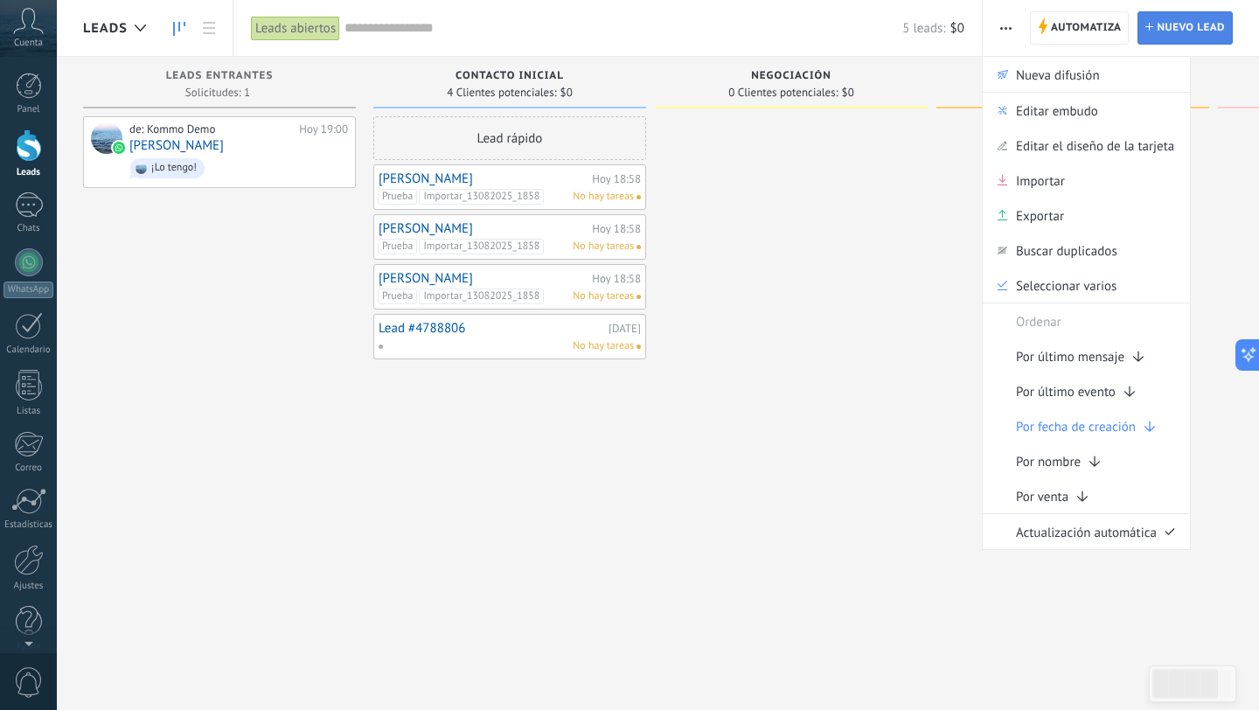
click at [1152, 21] on link "Lead Nuevo lead" at bounding box center [1185, 27] width 95 height 33
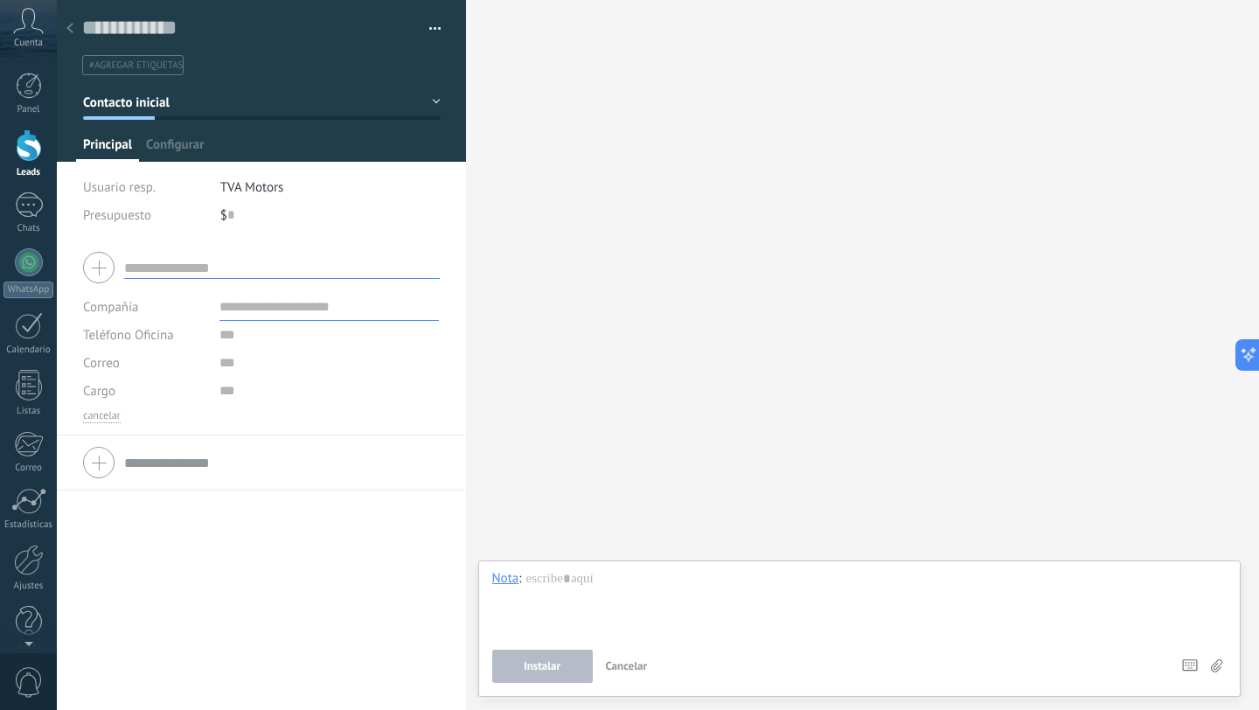
click at [69, 24] on icon at bounding box center [69, 28] width 7 height 10
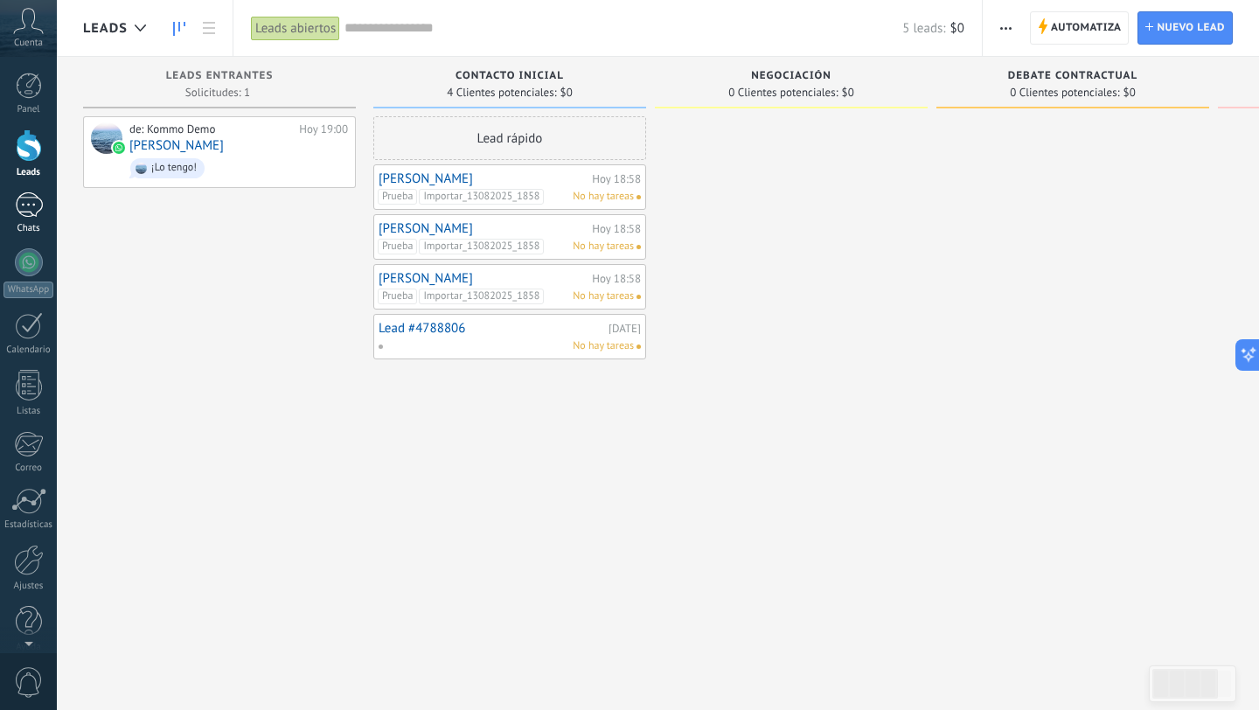
click at [33, 211] on div "1" at bounding box center [29, 204] width 28 height 25
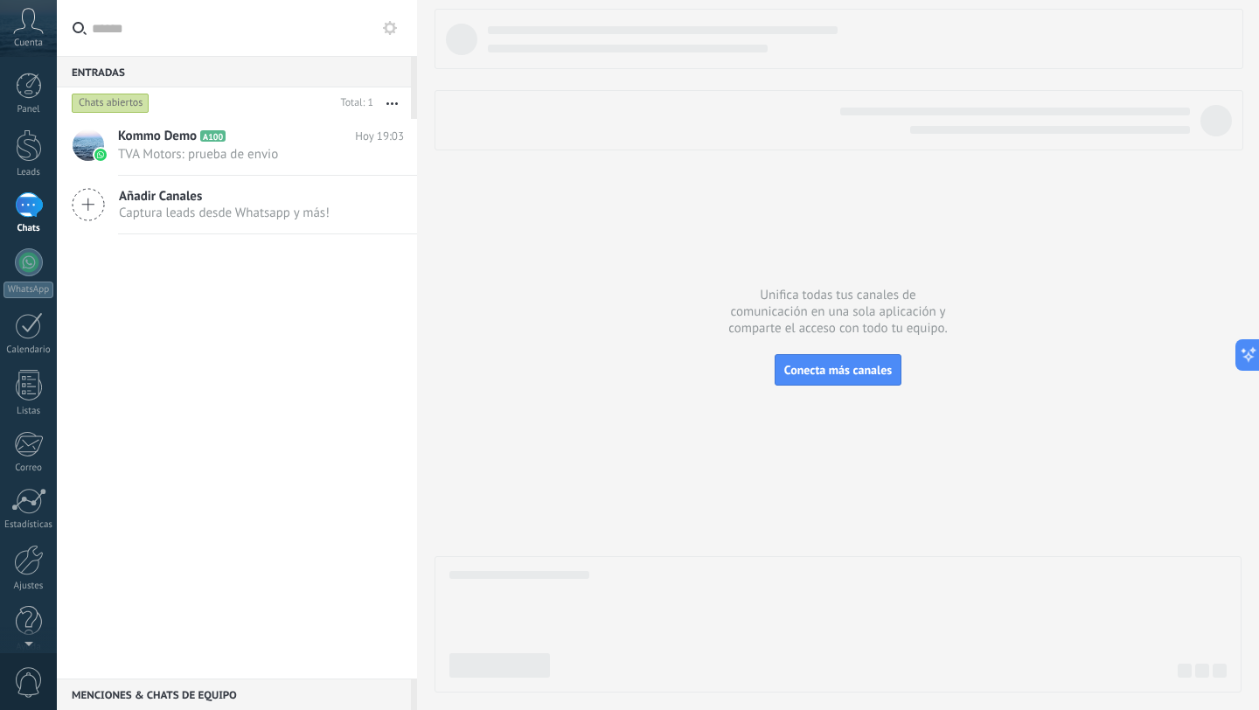
click at [88, 202] on use at bounding box center [88, 204] width 31 height 31
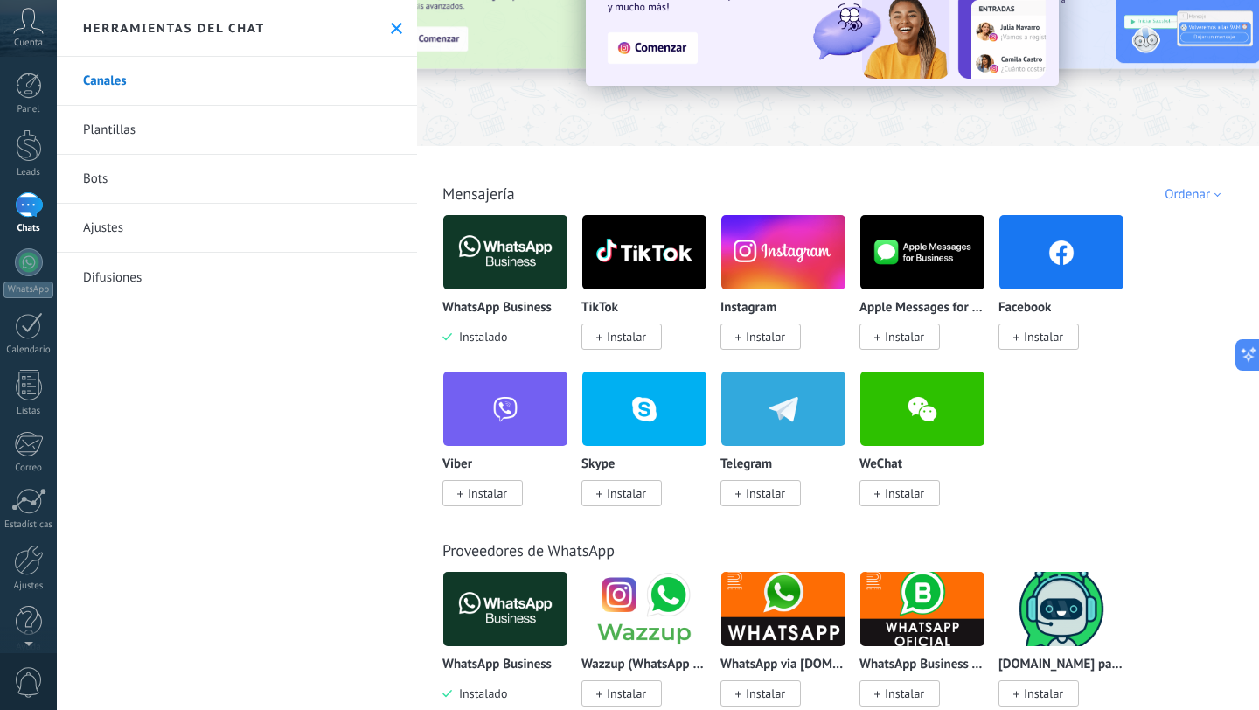
scroll to position [140, 0]
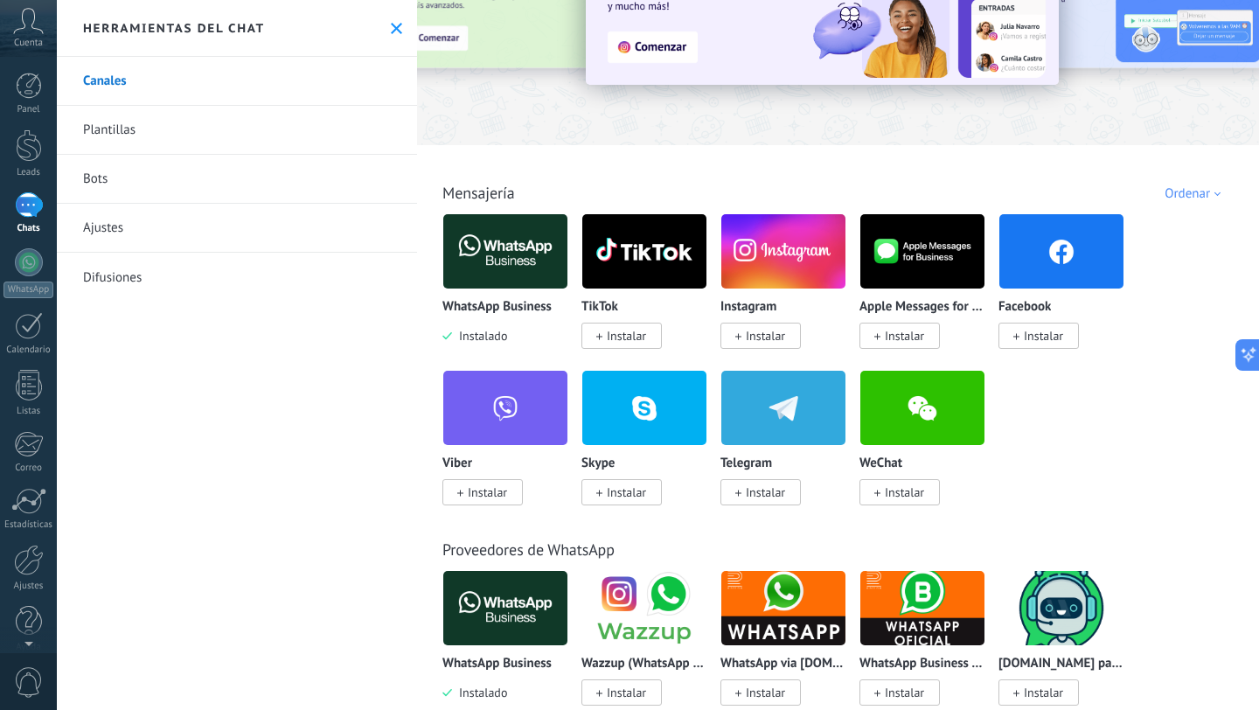
click at [765, 338] on span "Instalar" at bounding box center [765, 336] width 39 height 16
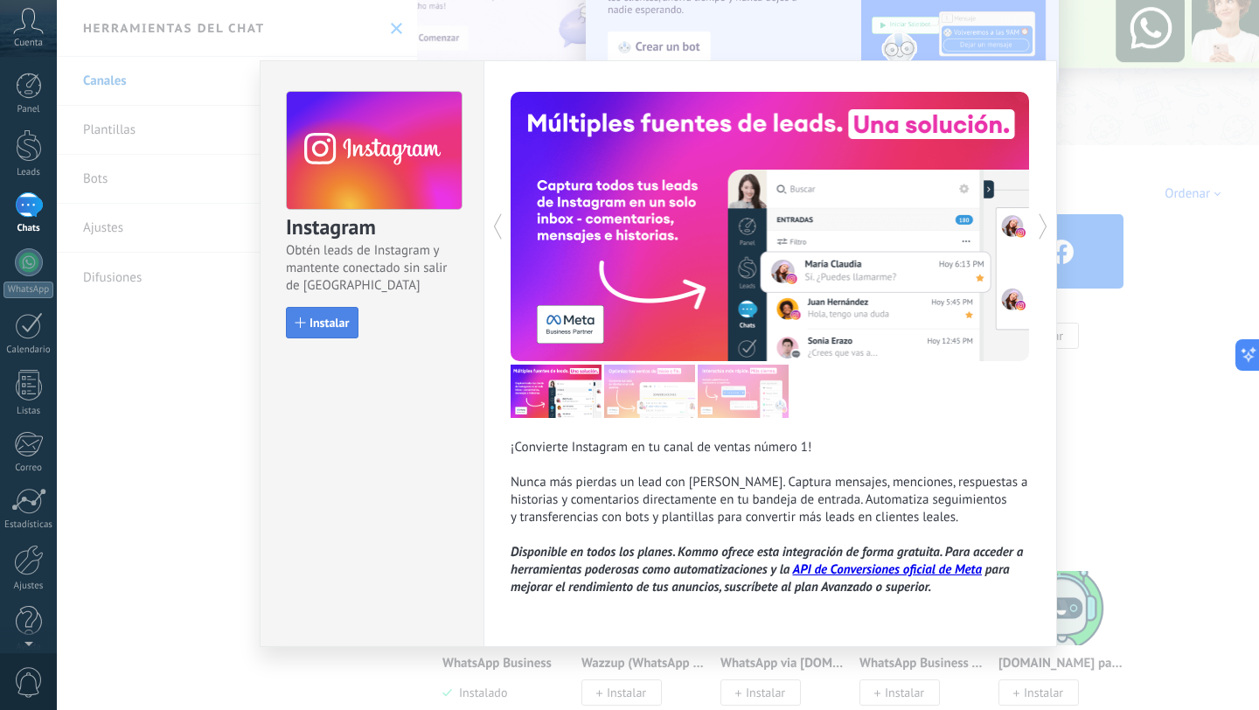
click at [322, 327] on span "Instalar" at bounding box center [329, 323] width 39 height 12
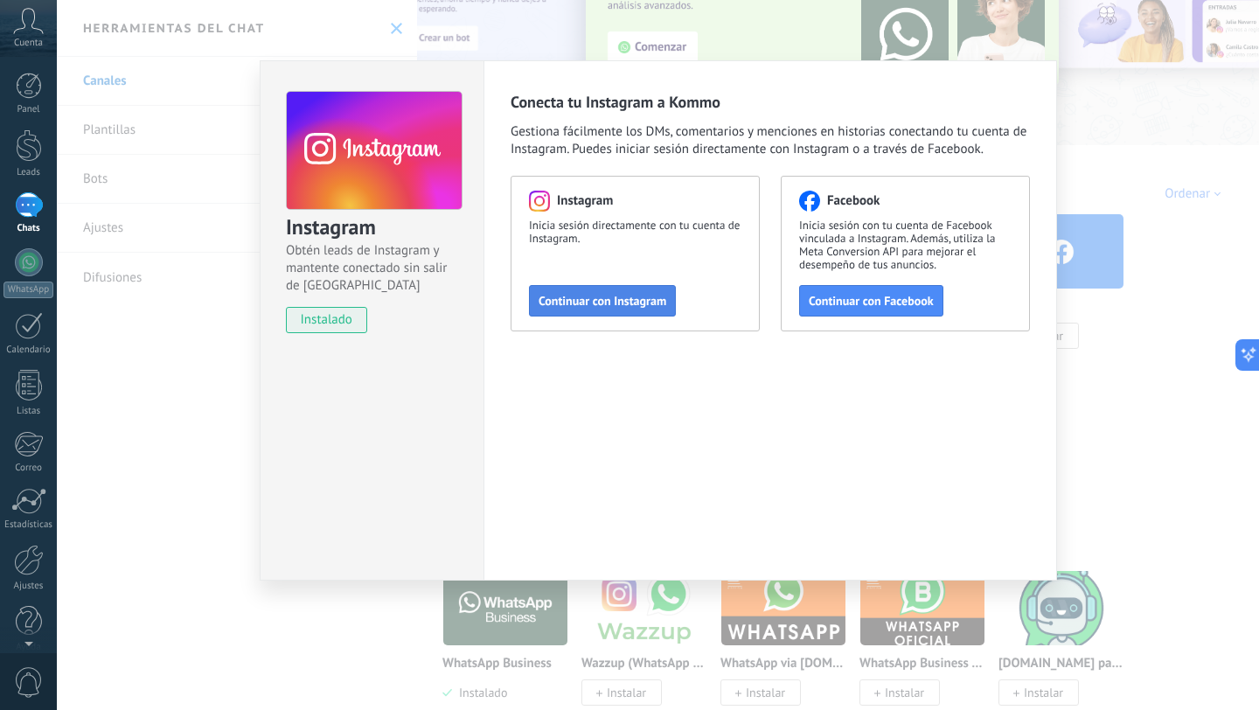
click at [593, 303] on span "Continuar con Instagram" at bounding box center [603, 301] width 128 height 12
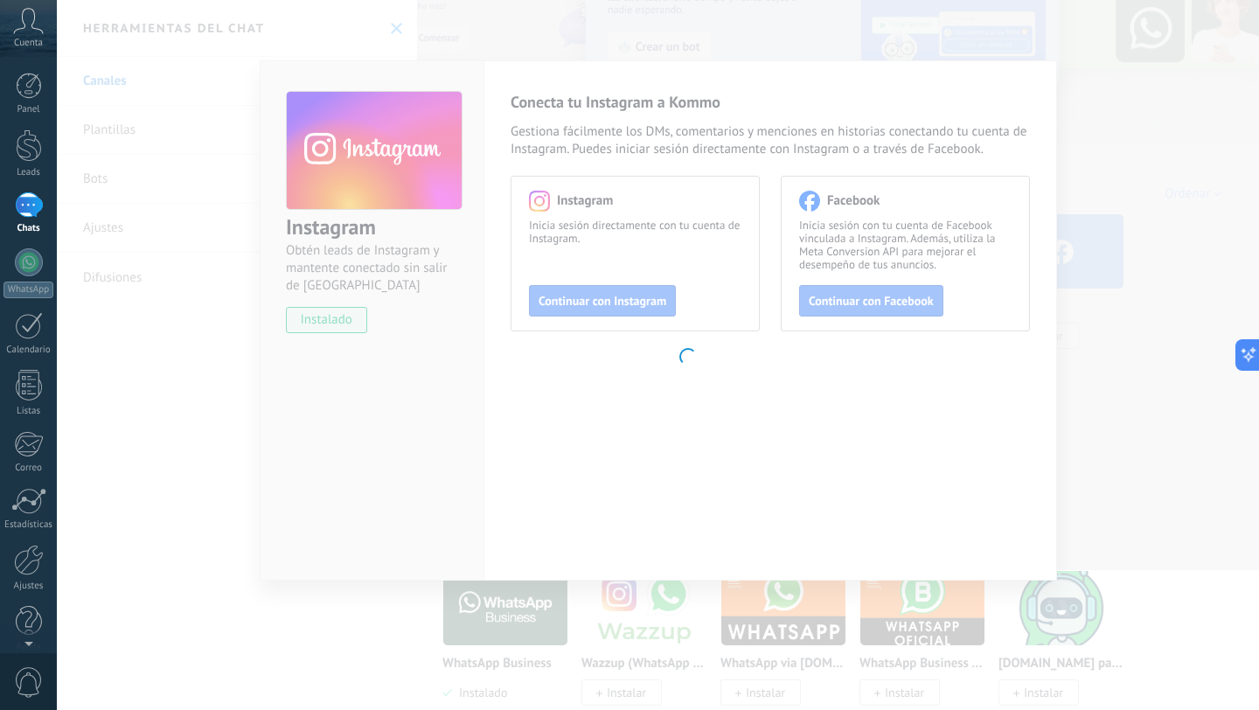
click at [184, 352] on body ".abccls-1,.abccls-2{fill-rule:evenodd}.abccls-2{fill:#fff} .abfcls-1{fill:none}…" at bounding box center [629, 355] width 1259 height 710
click at [343, 324] on body ".abccls-1,.abccls-2{fill-rule:evenodd}.abccls-2{fill:#fff} .abfcls-1{fill:none}…" at bounding box center [629, 355] width 1259 height 710
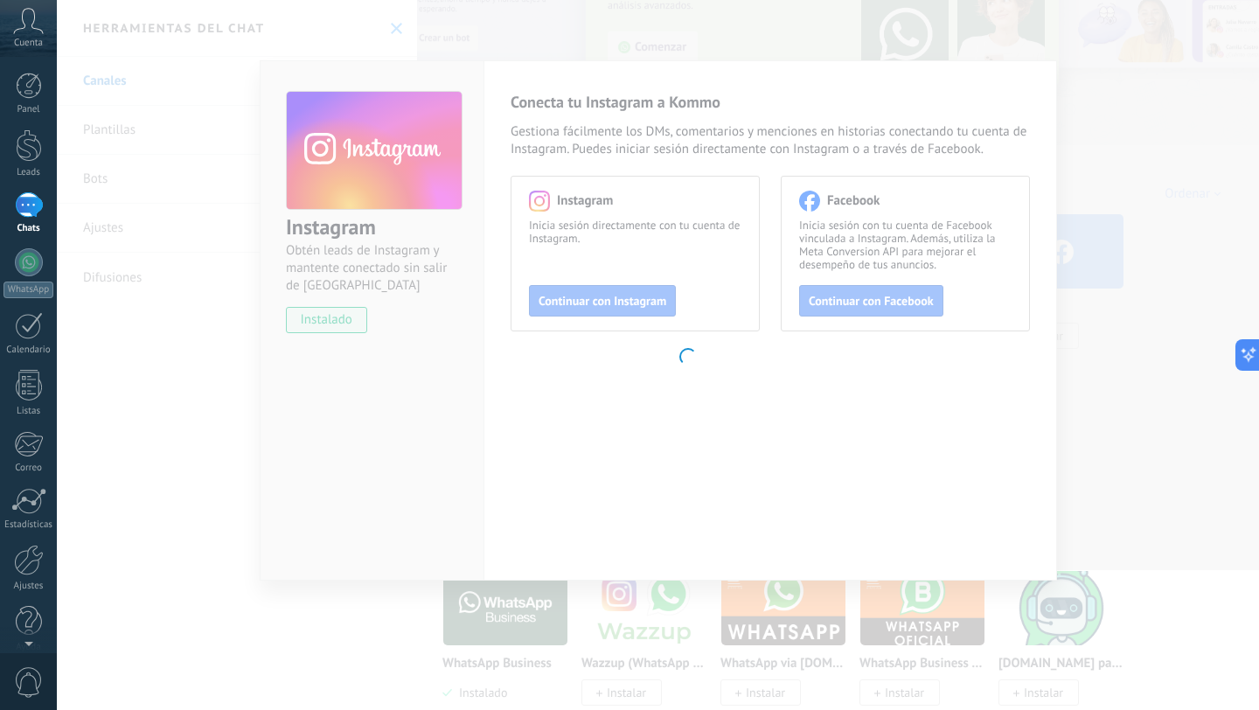
click at [1033, 88] on body ".abccls-1,.abccls-2{fill-rule:evenodd}.abccls-2{fill:#fff} .abfcls-1{fill:none}…" at bounding box center [629, 355] width 1259 height 710
click at [1087, 89] on body ".abccls-1,.abccls-2{fill-rule:evenodd}.abccls-2{fill:#fff} .abfcls-1{fill:none}…" at bounding box center [629, 355] width 1259 height 710
drag, startPoint x: 1093, startPoint y: 439, endPoint x: 907, endPoint y: 464, distance: 188.0
click at [1093, 439] on body ".abccls-1,.abccls-2{fill-rule:evenodd}.abccls-2{fill:#fff} .abfcls-1{fill:none}…" at bounding box center [629, 355] width 1259 height 710
click at [386, 28] on body ".abccls-1,.abccls-2{fill-rule:evenodd}.abccls-2{fill:#fff} .abfcls-1{fill:none}…" at bounding box center [629, 355] width 1259 height 710
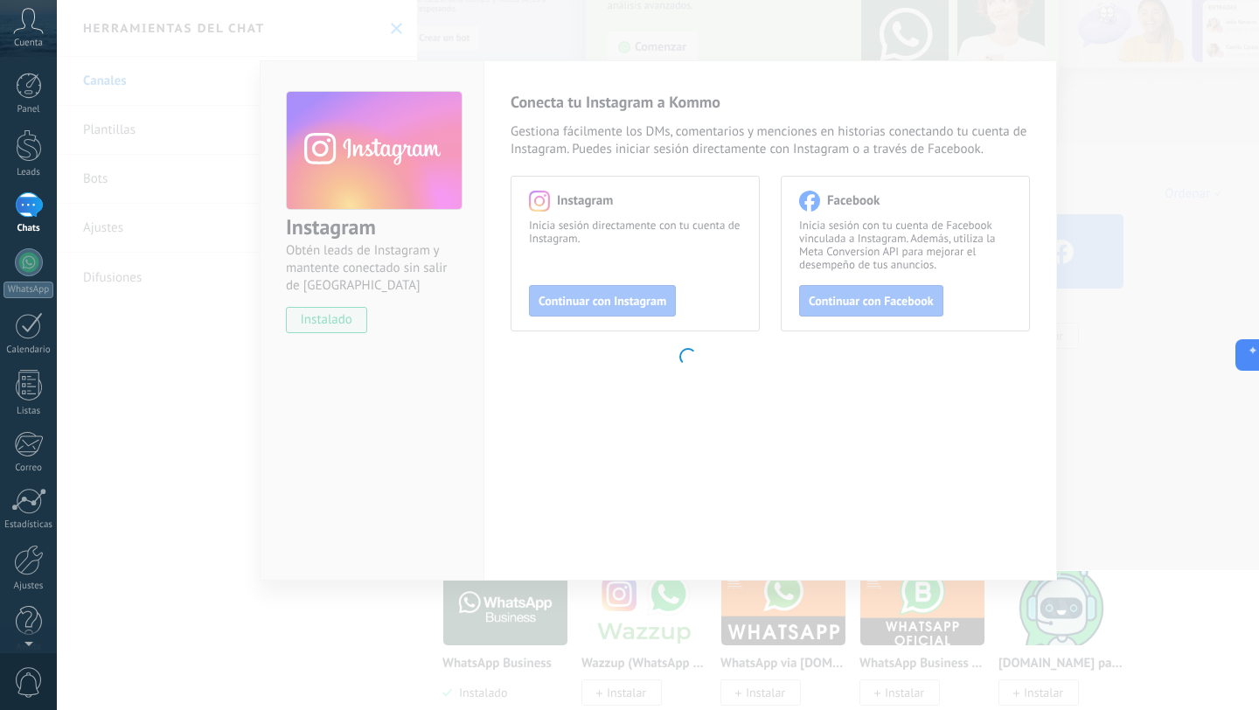
click at [27, 208] on div "1" at bounding box center [29, 204] width 28 height 25
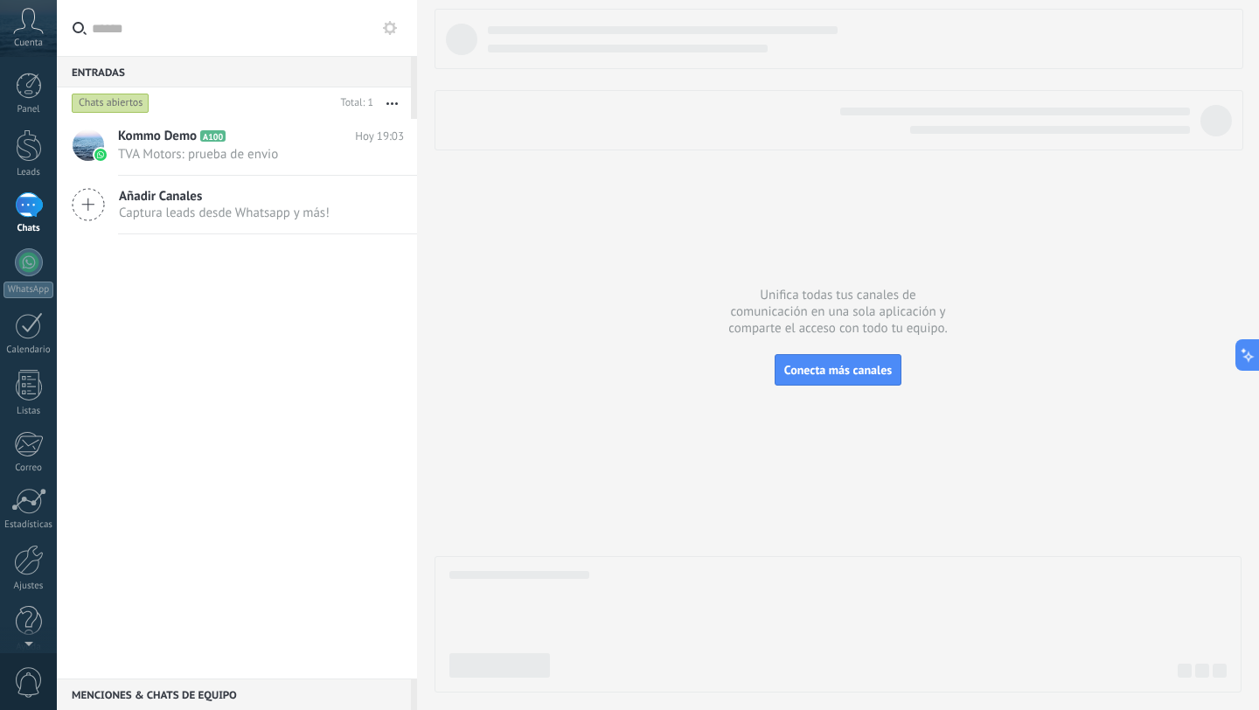
click at [87, 205] on icon at bounding box center [88, 204] width 33 height 33
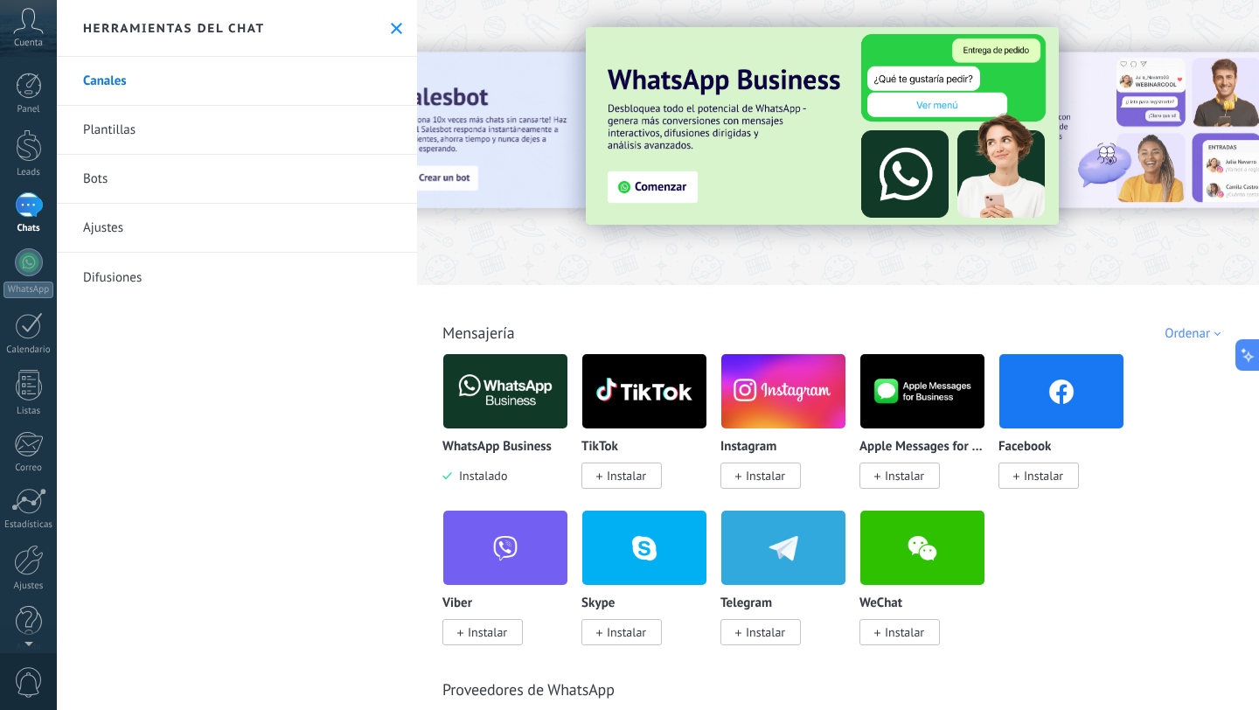
click at [739, 478] on rect at bounding box center [739, 477] width 6 height 1
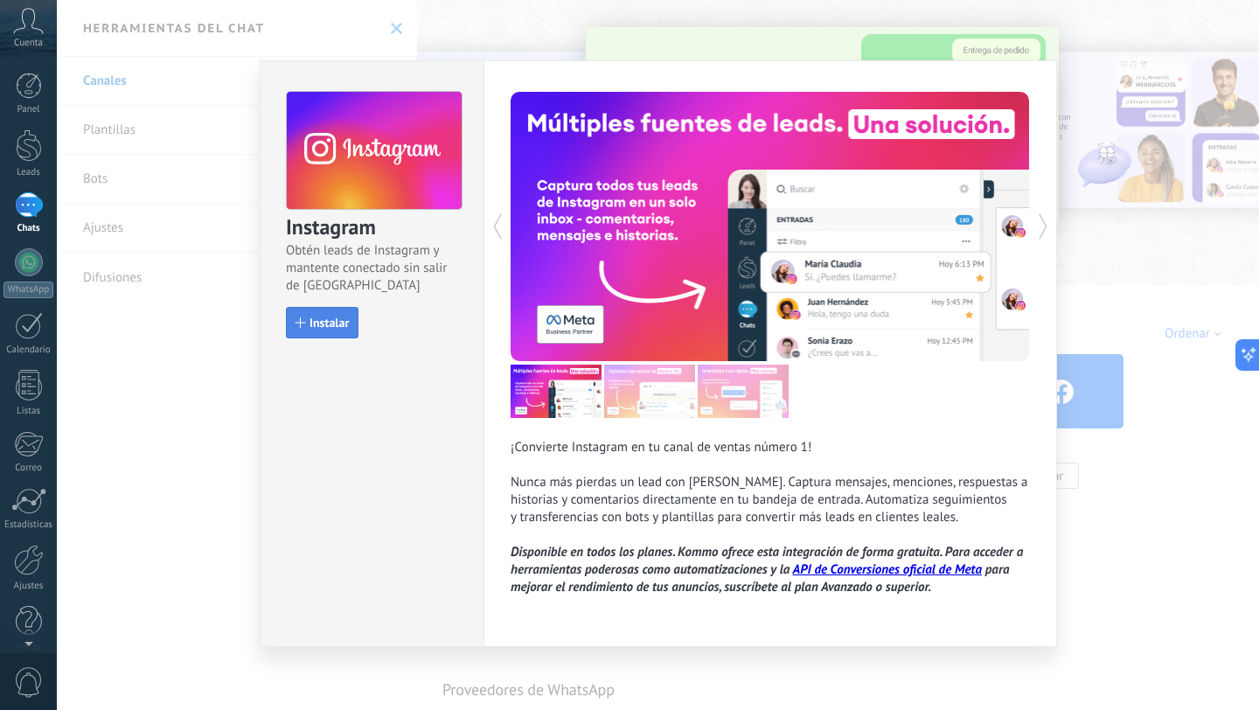
click at [310, 322] on span "Instalar" at bounding box center [329, 323] width 39 height 12
